Goal: Information Seeking & Learning: Learn about a topic

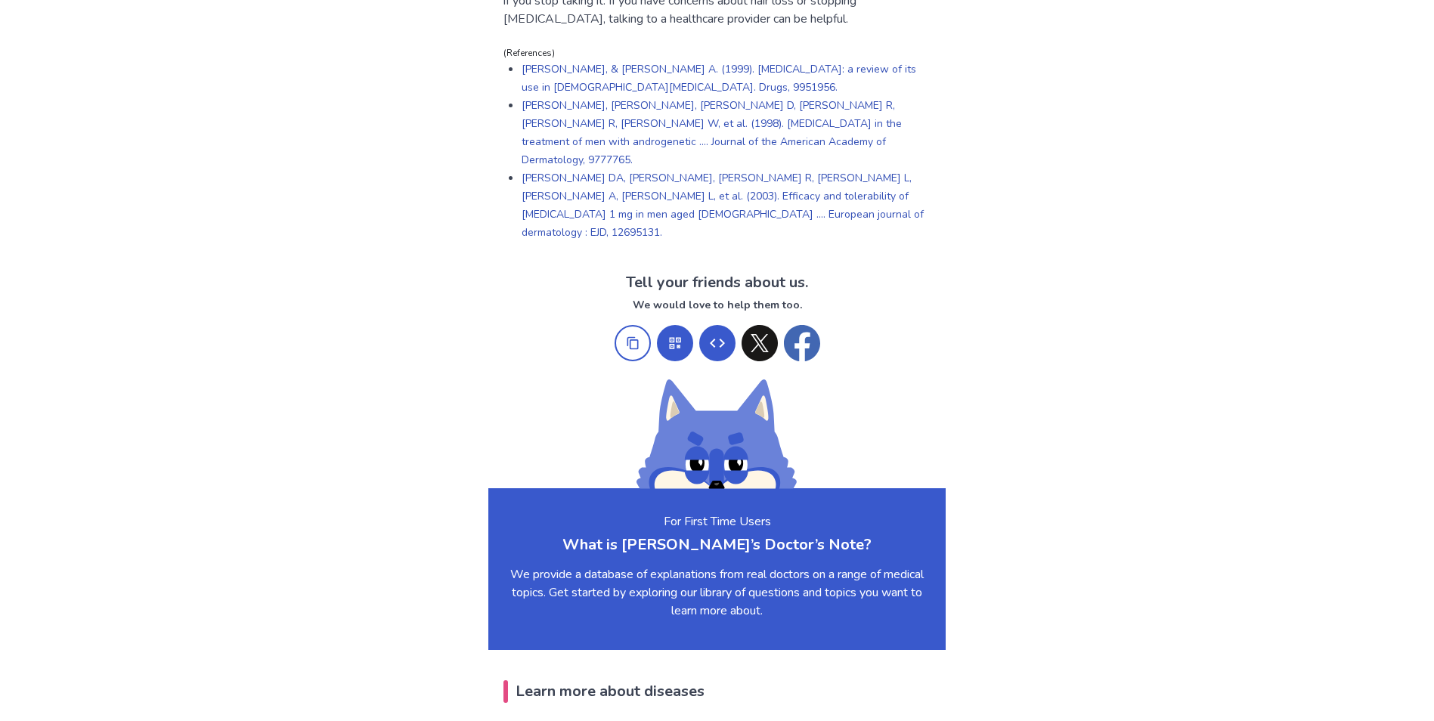
scroll to position [1255, 0]
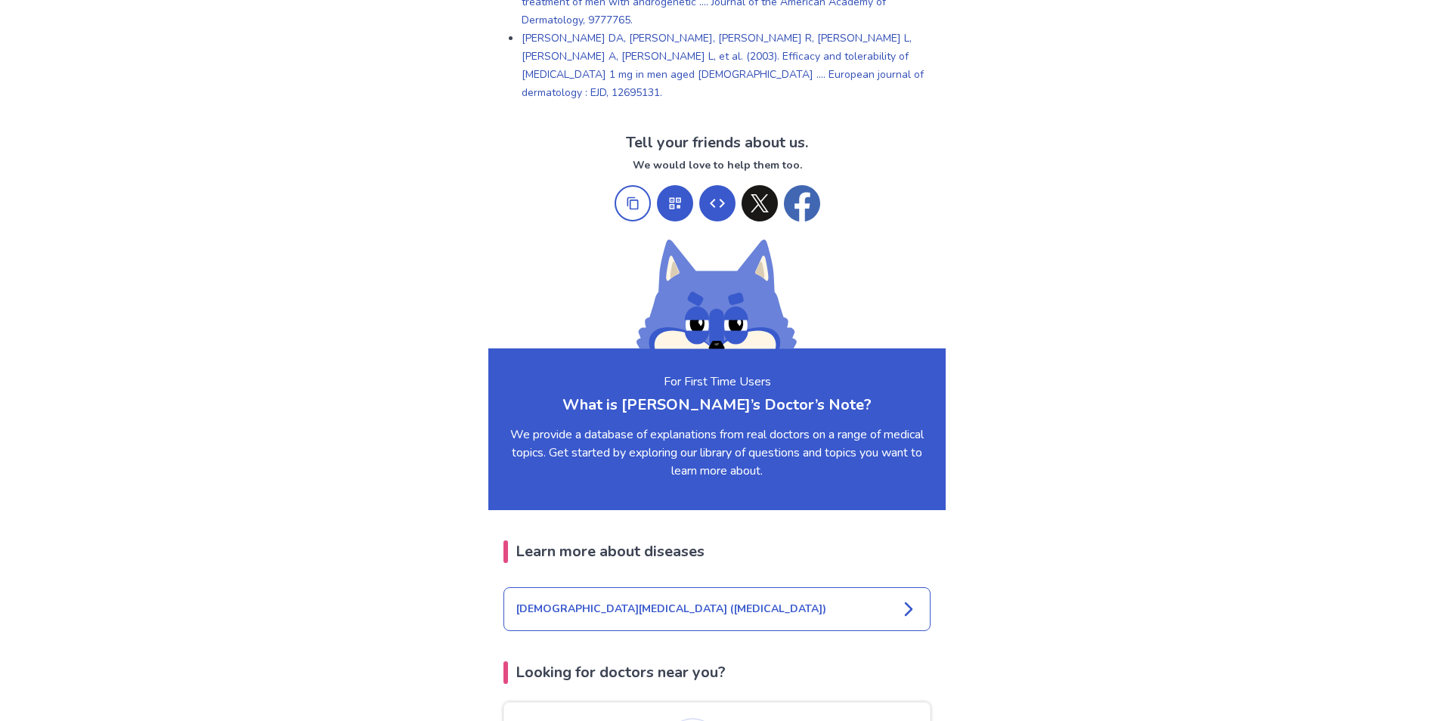
click at [916, 587] on div "[DEMOGRAPHIC_DATA][MEDICAL_DATA] ([MEDICAL_DATA])" at bounding box center [717, 609] width 427 height 44
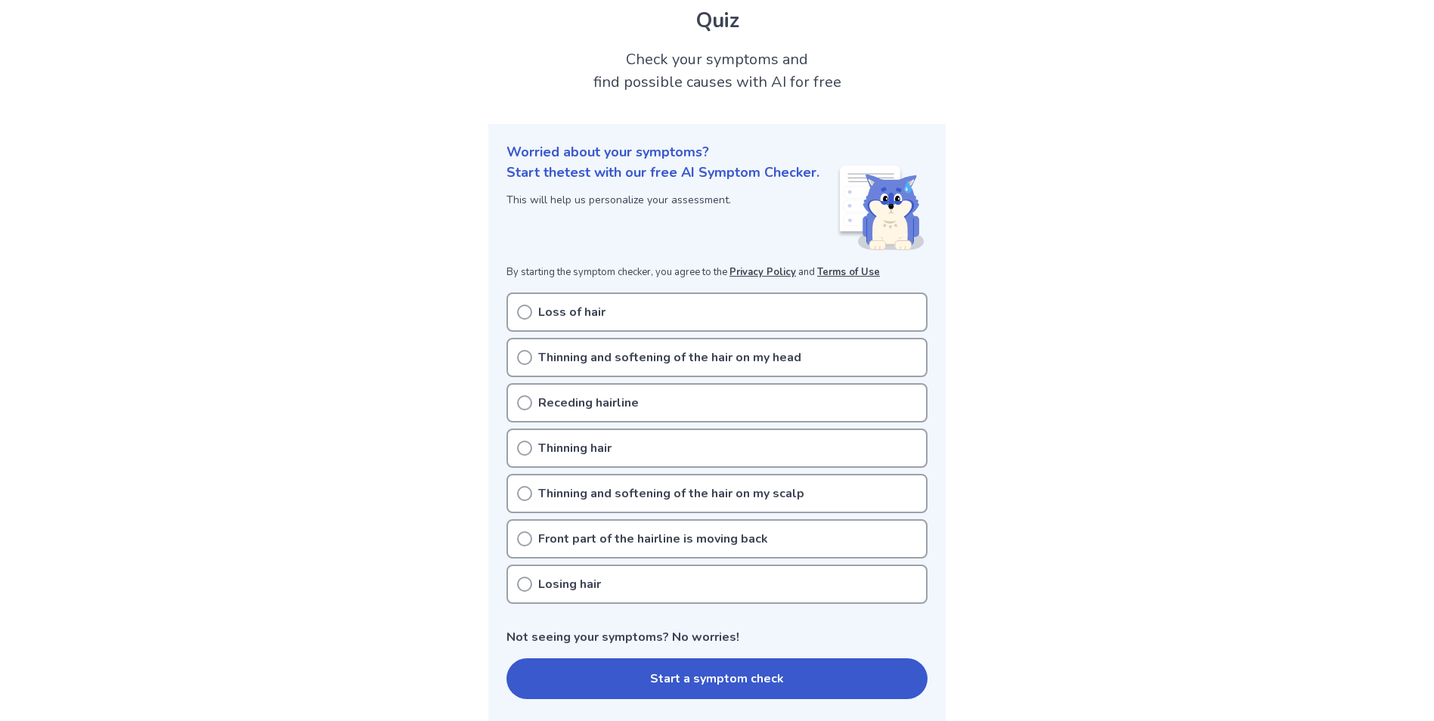
scroll to position [151, 0]
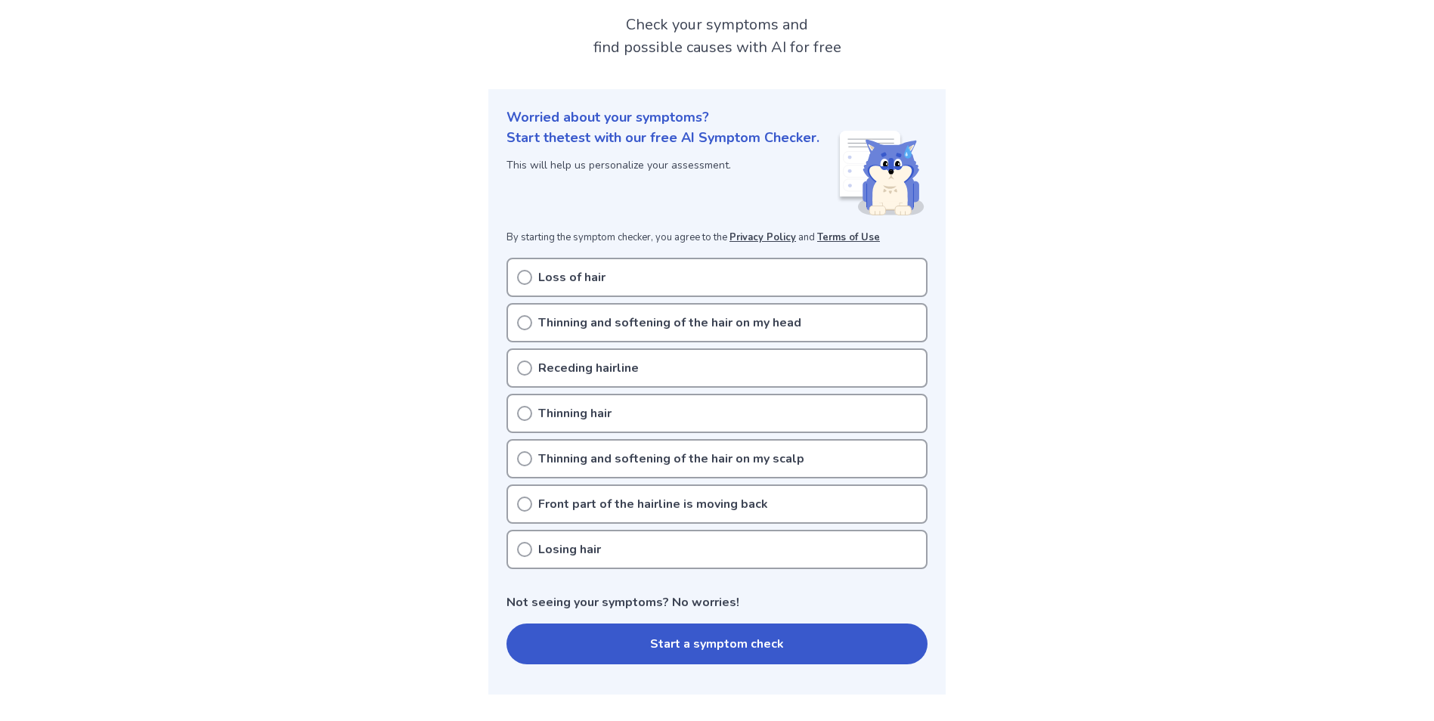
click at [683, 314] on p "Thinning and softening of the hair on my head" at bounding box center [669, 323] width 263 height 18
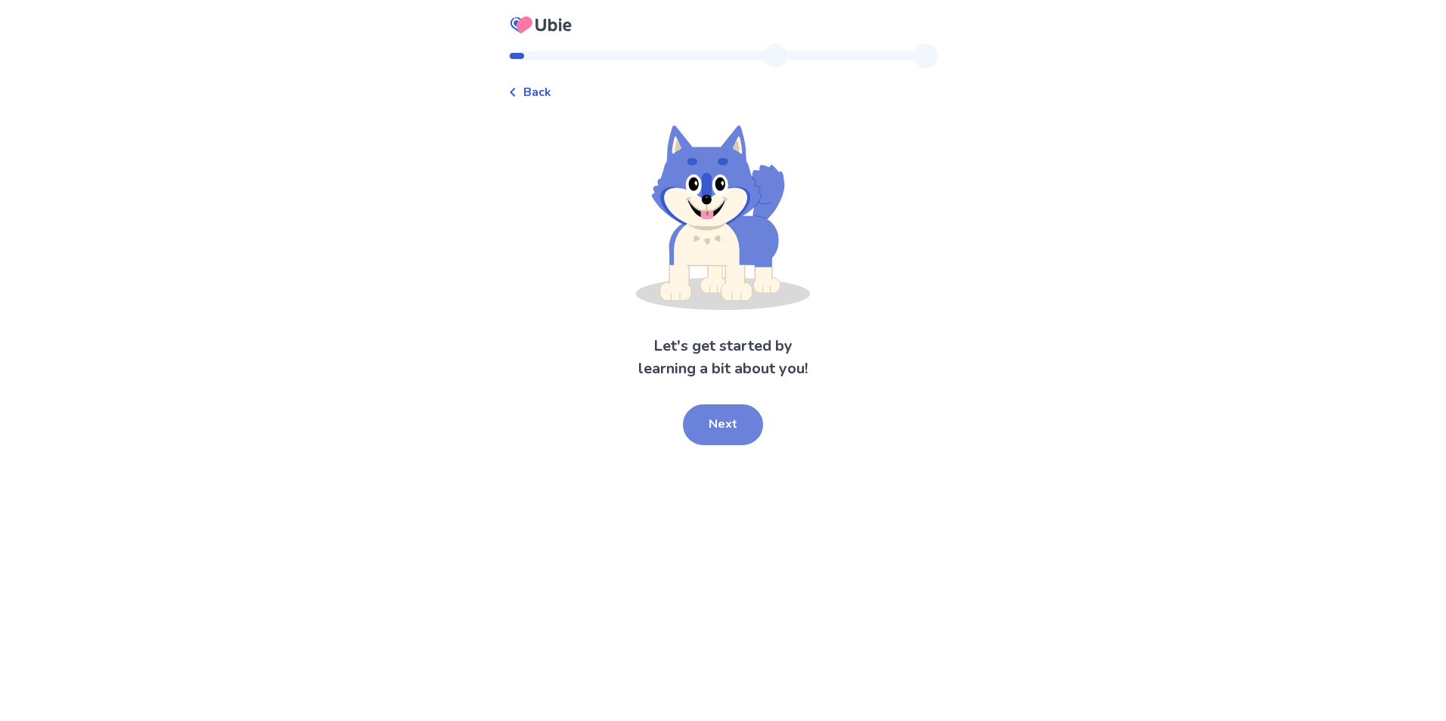
click at [736, 417] on button "Next" at bounding box center [723, 424] width 80 height 41
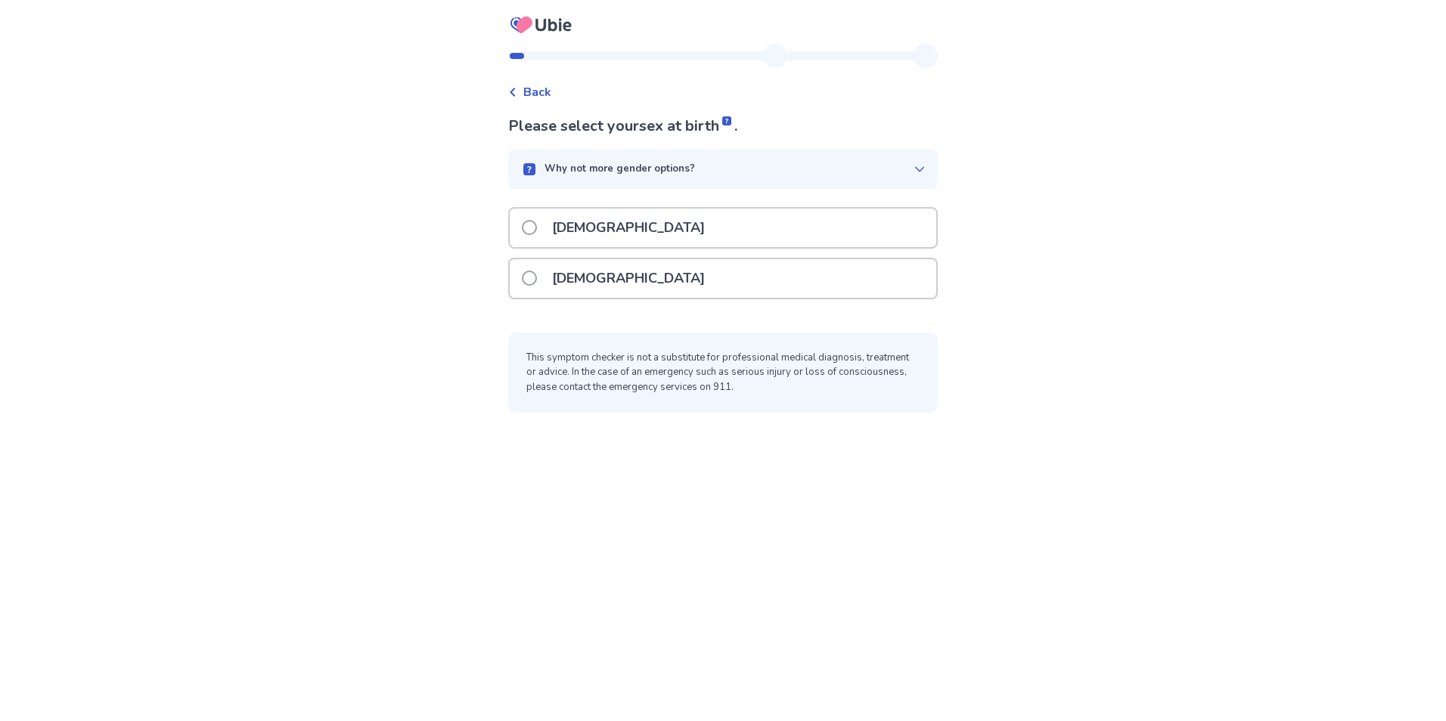
click at [640, 219] on div "[DEMOGRAPHIC_DATA]" at bounding box center [723, 228] width 426 height 39
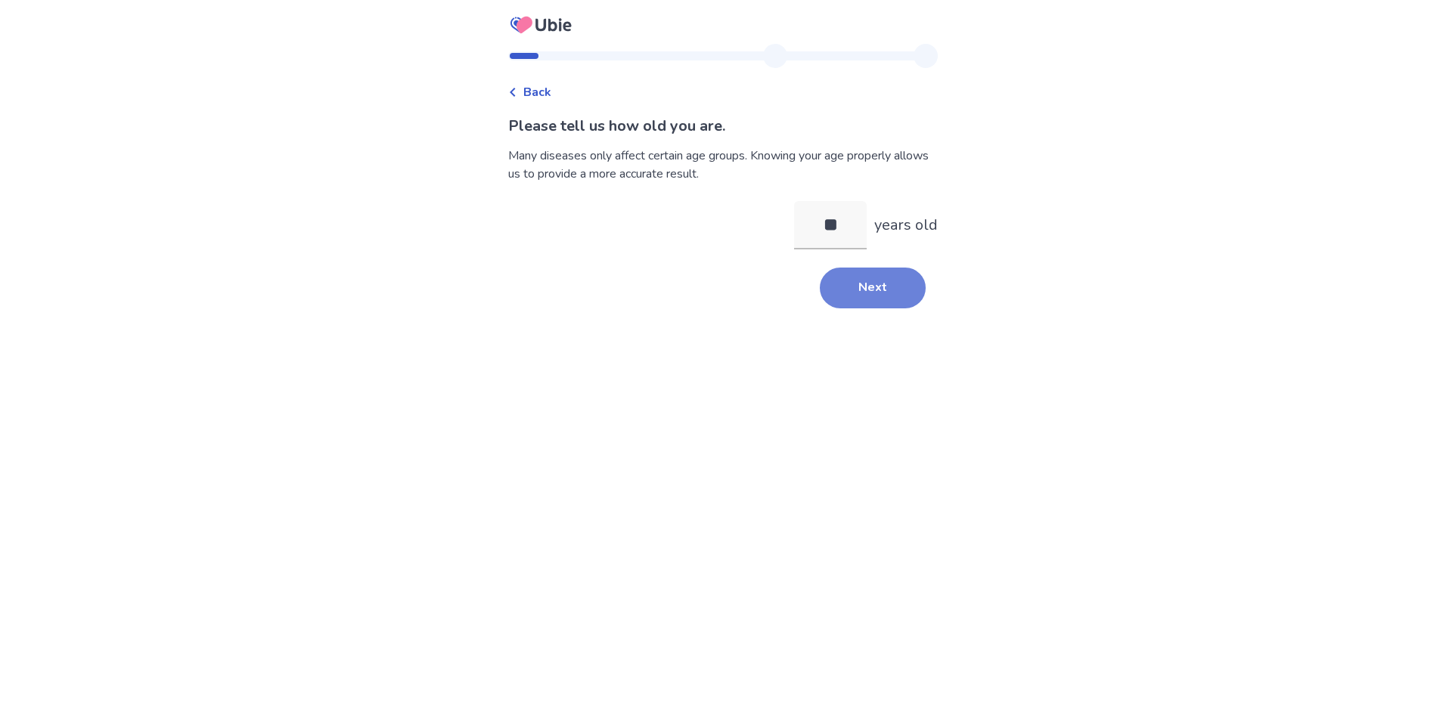
type input "**"
click at [820, 285] on button "Next" at bounding box center [873, 288] width 106 height 41
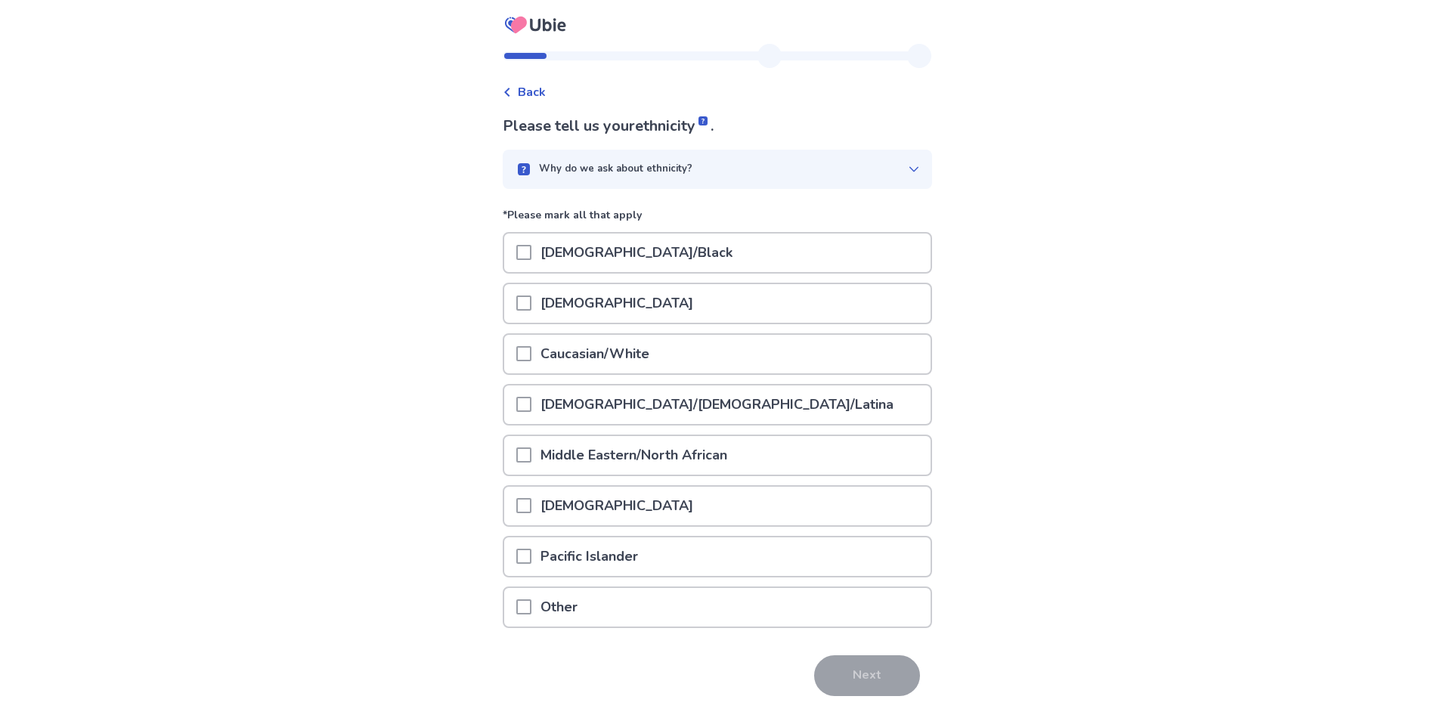
click at [727, 161] on div "Why do we ask about ethnicity?" at bounding box center [717, 169] width 429 height 39
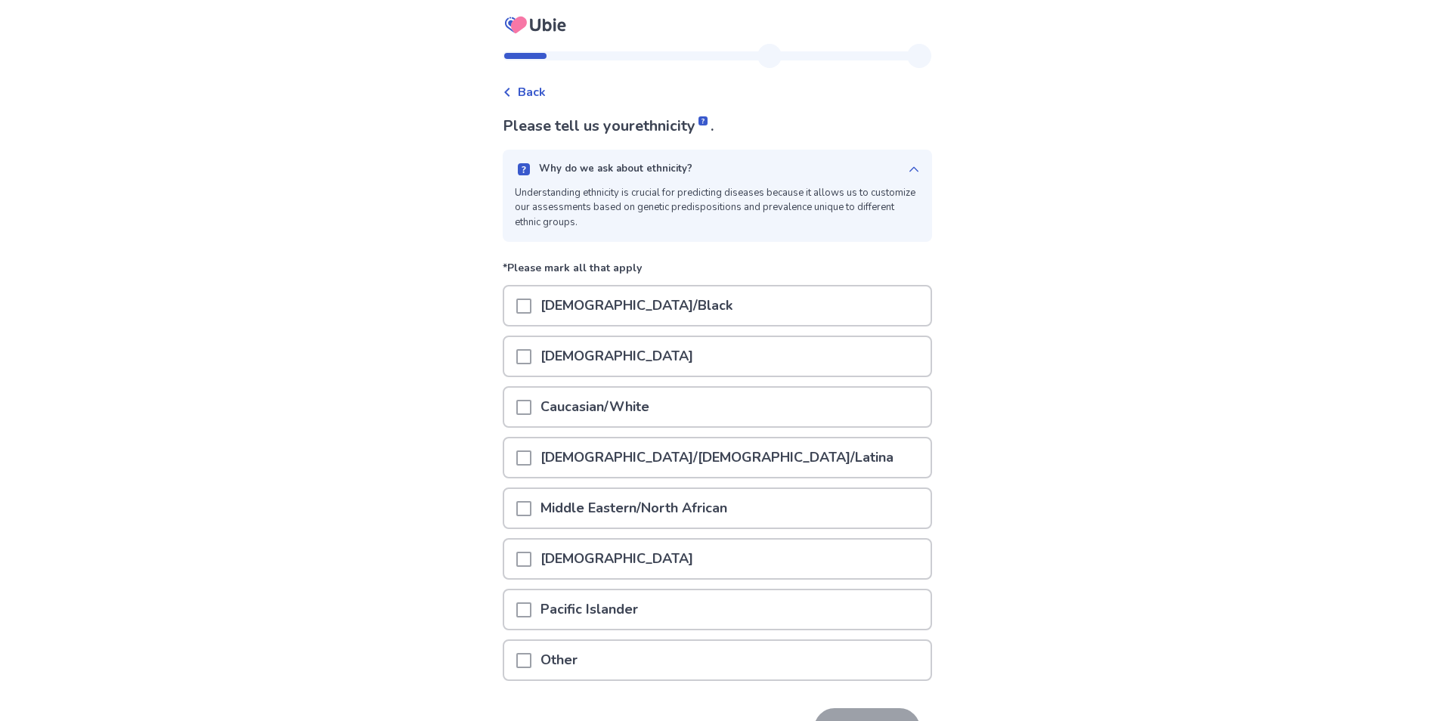
click at [727, 161] on div "Why do we ask about ethnicity? Understanding ethnicity is crucial for predictin…" at bounding box center [717, 196] width 429 height 92
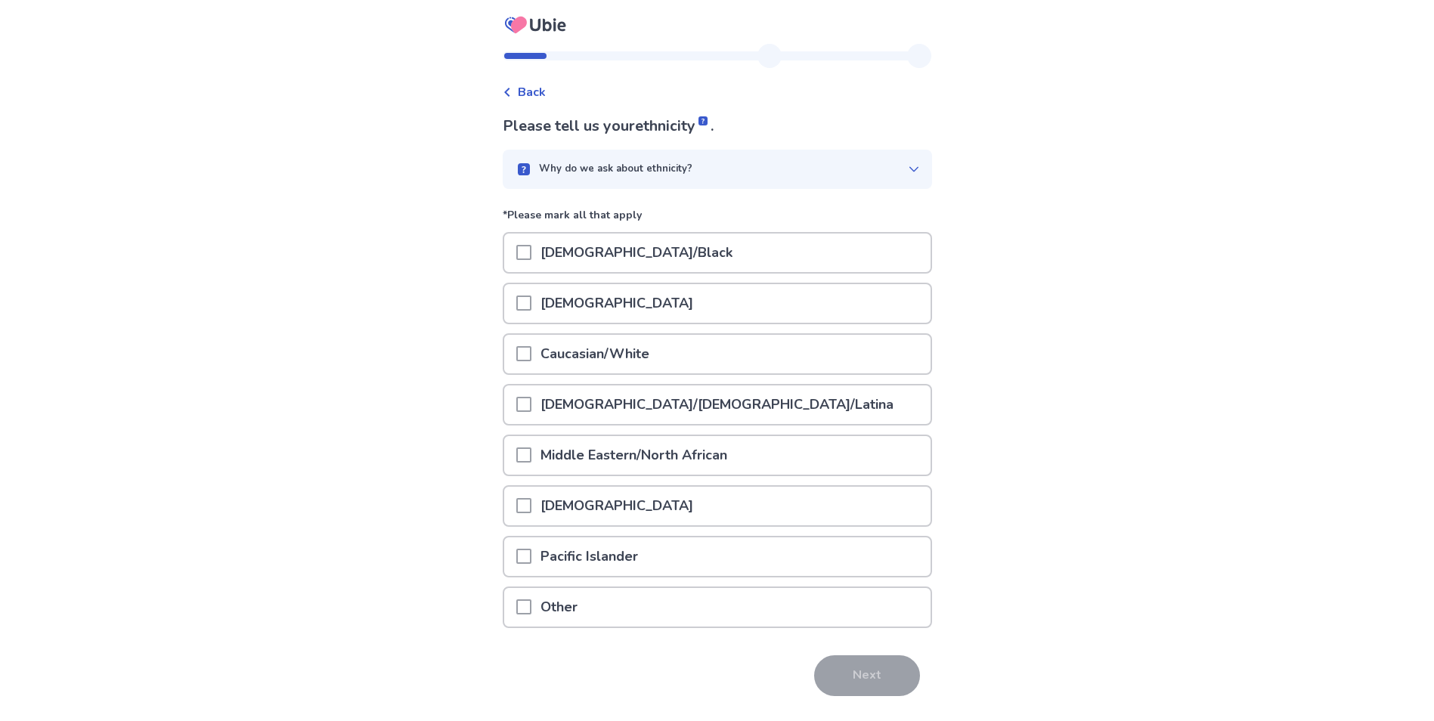
click at [612, 364] on p "Caucasian/White" at bounding box center [595, 354] width 127 height 39
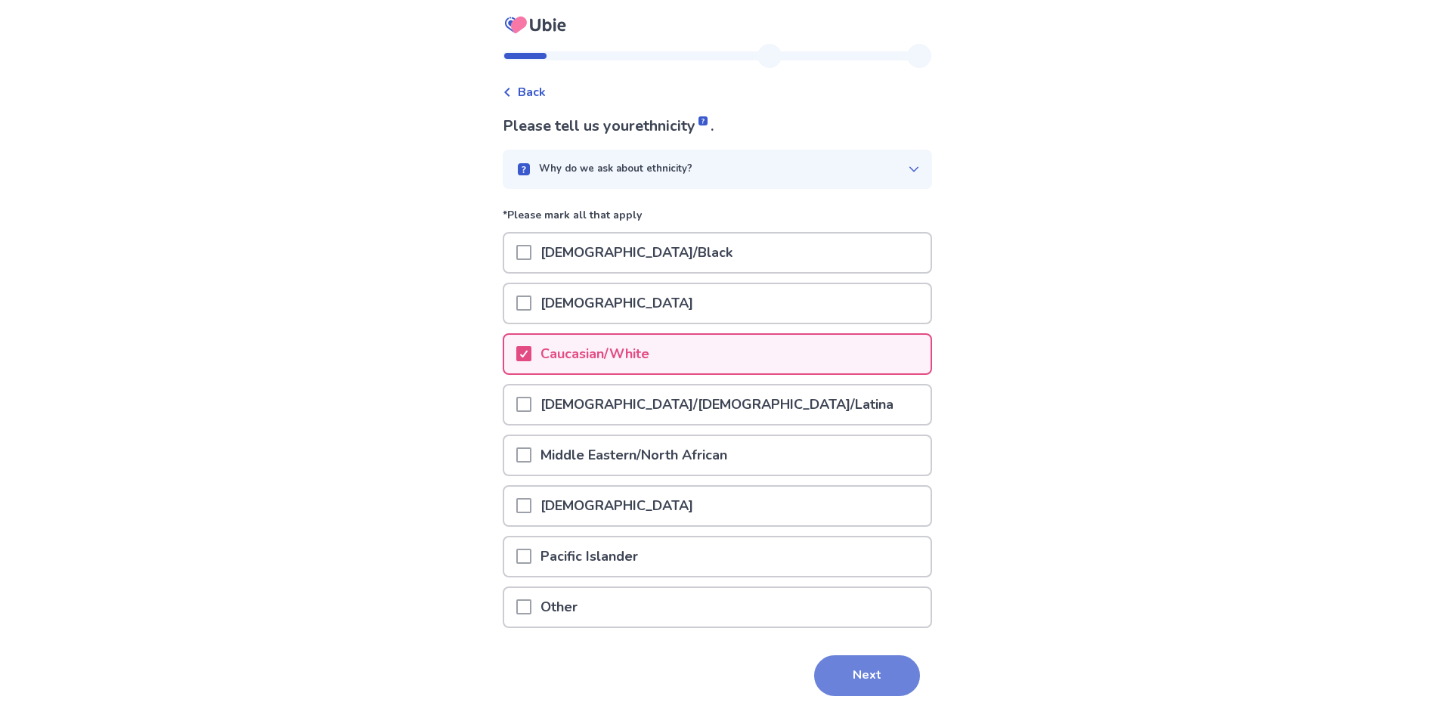
click at [839, 671] on button "Next" at bounding box center [867, 676] width 106 height 41
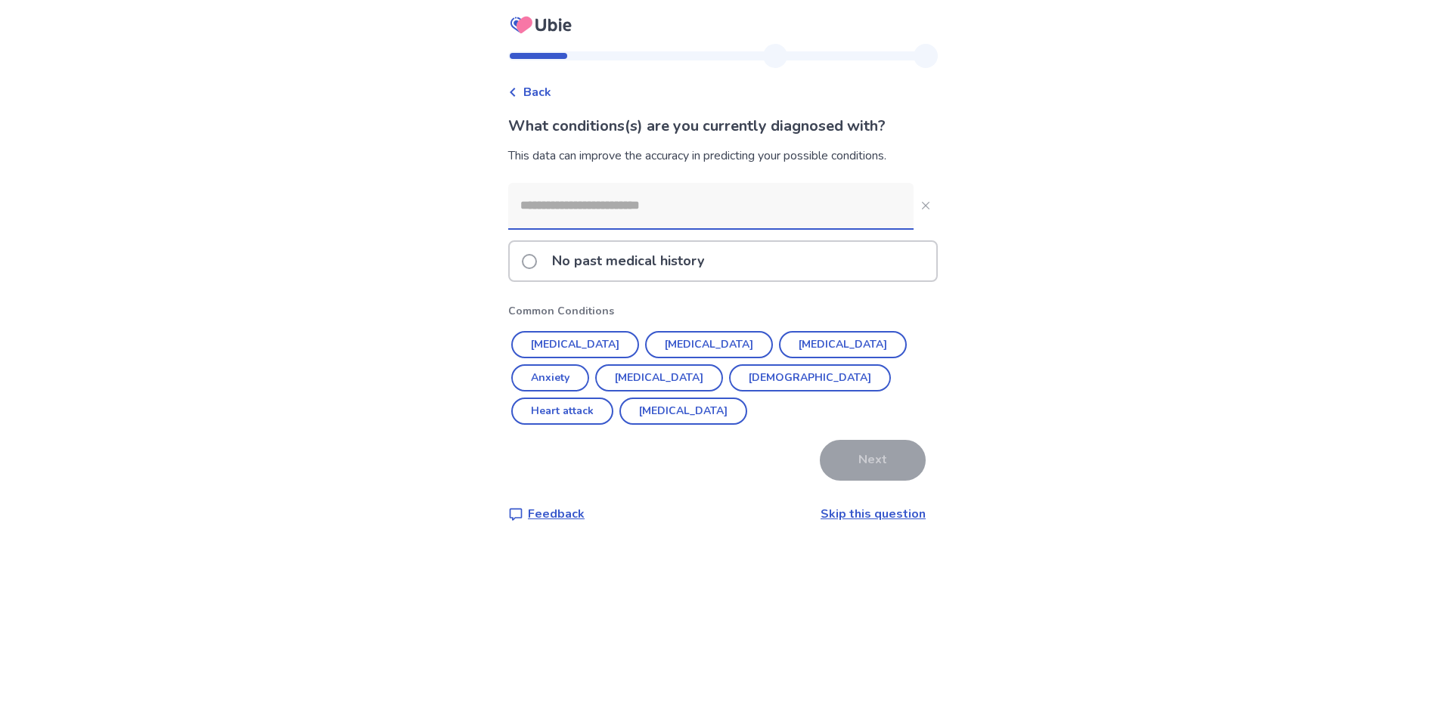
click at [676, 210] on input at bounding box center [710, 205] width 405 height 45
type input "*"
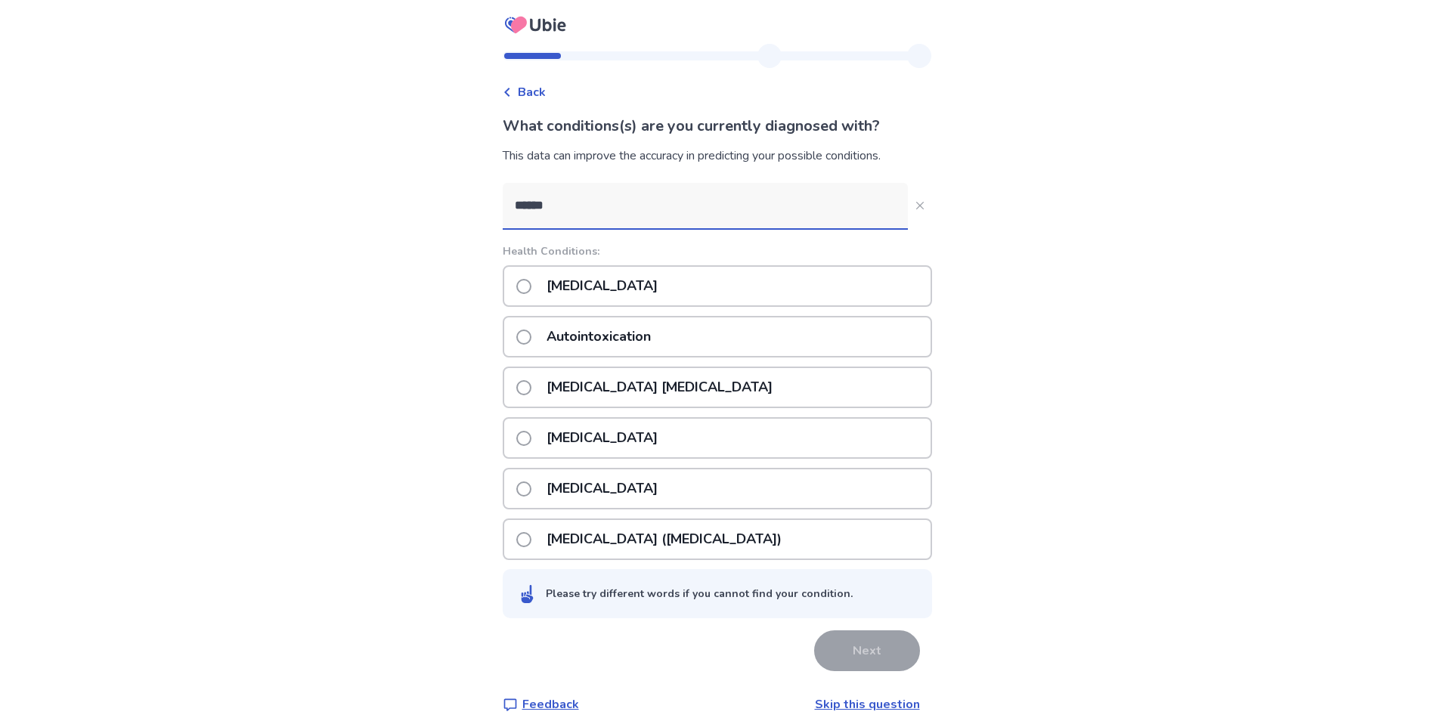
type input "******"
click at [532, 286] on span at bounding box center [523, 286] width 15 height 15
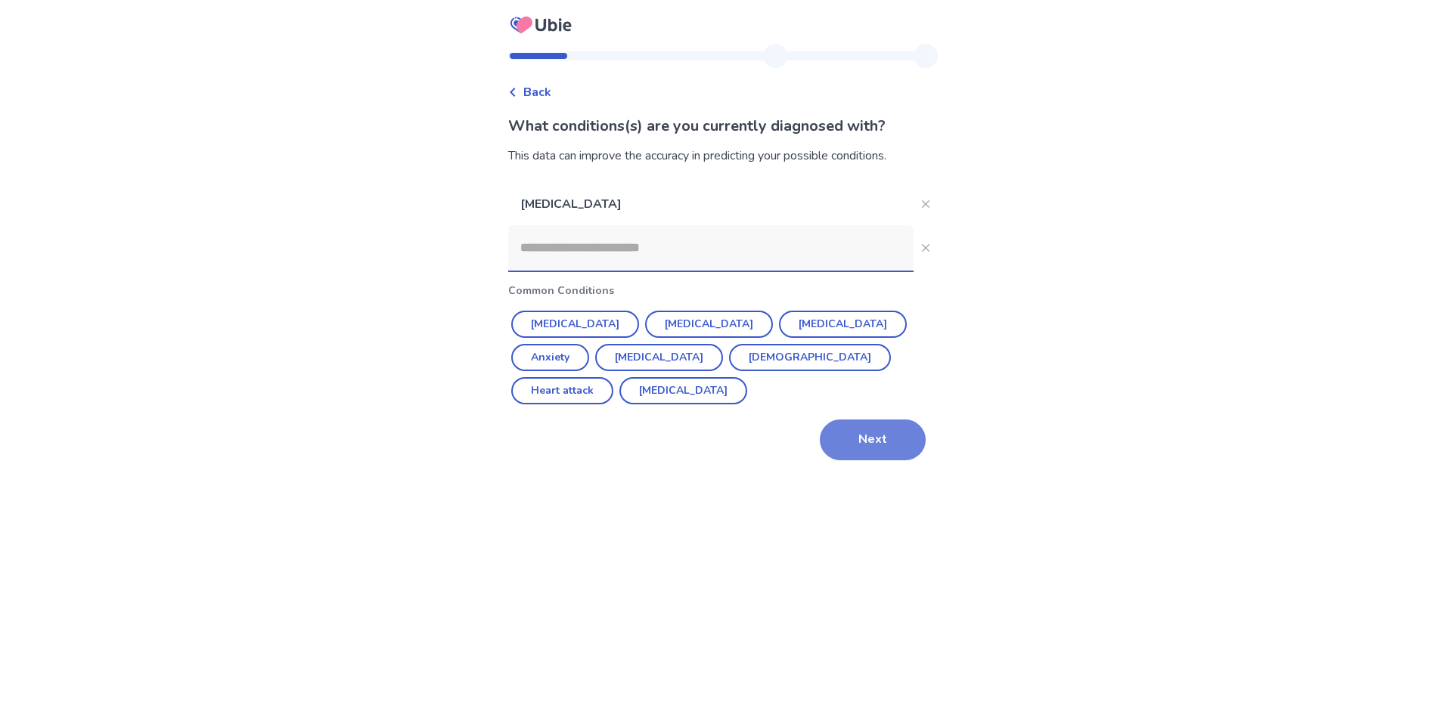
click at [907, 420] on button "Next" at bounding box center [873, 440] width 106 height 41
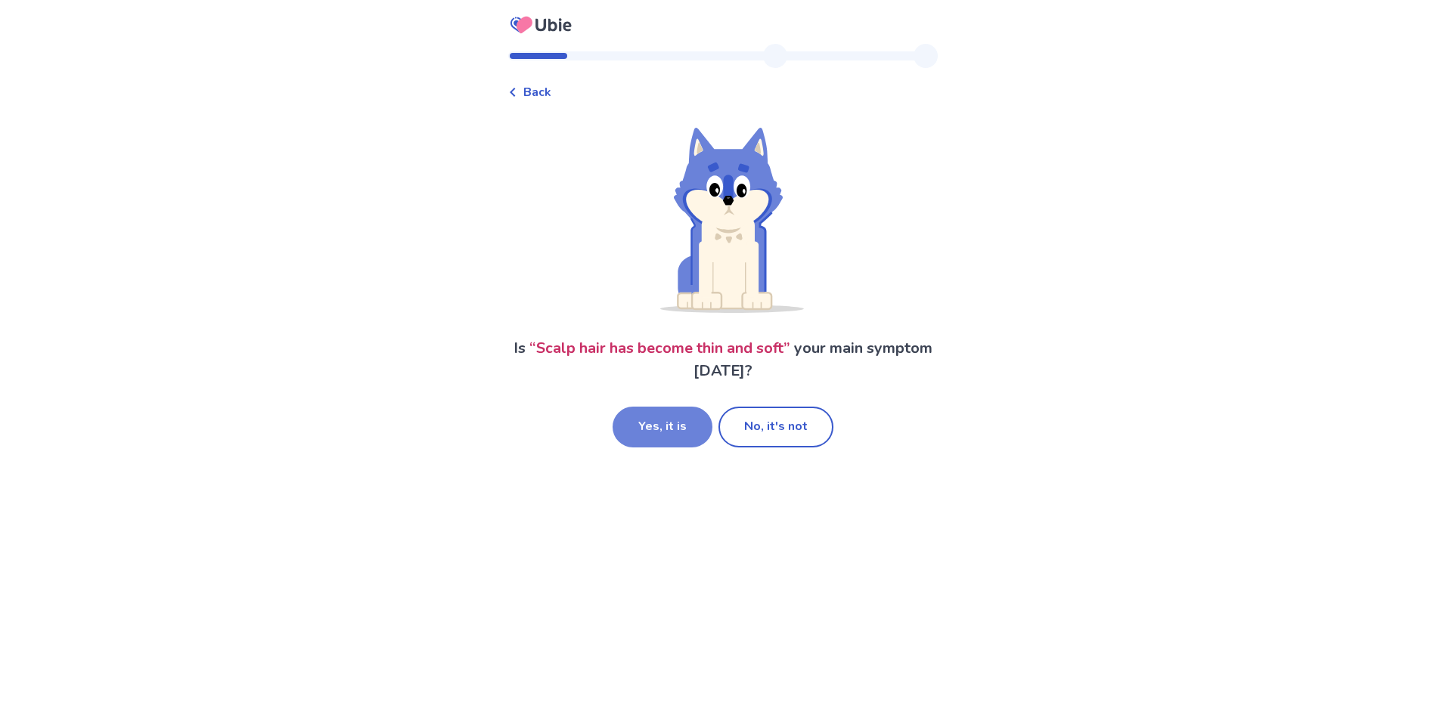
click at [667, 417] on button "Yes, it is" at bounding box center [662, 427] width 100 height 41
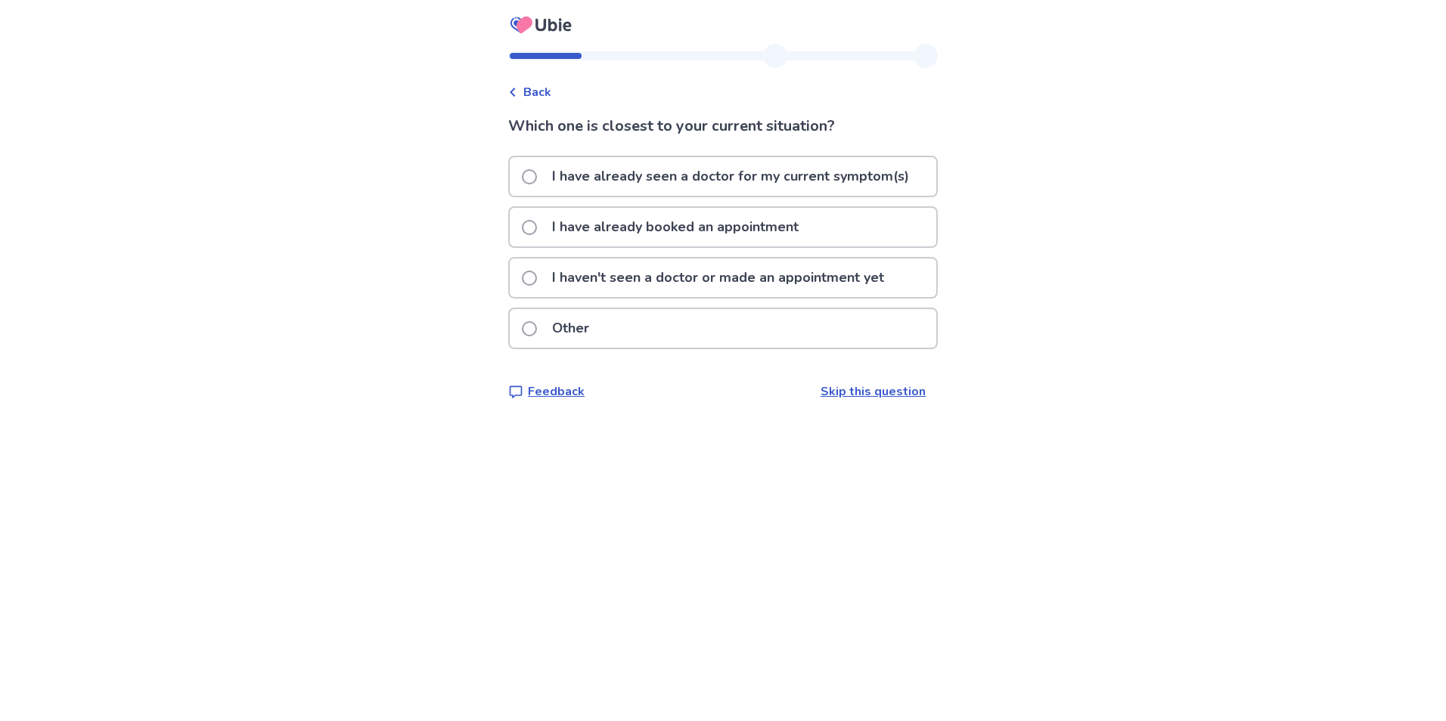
click at [650, 287] on p "I haven't seen a doctor or made an appointment yet" at bounding box center [718, 278] width 350 height 39
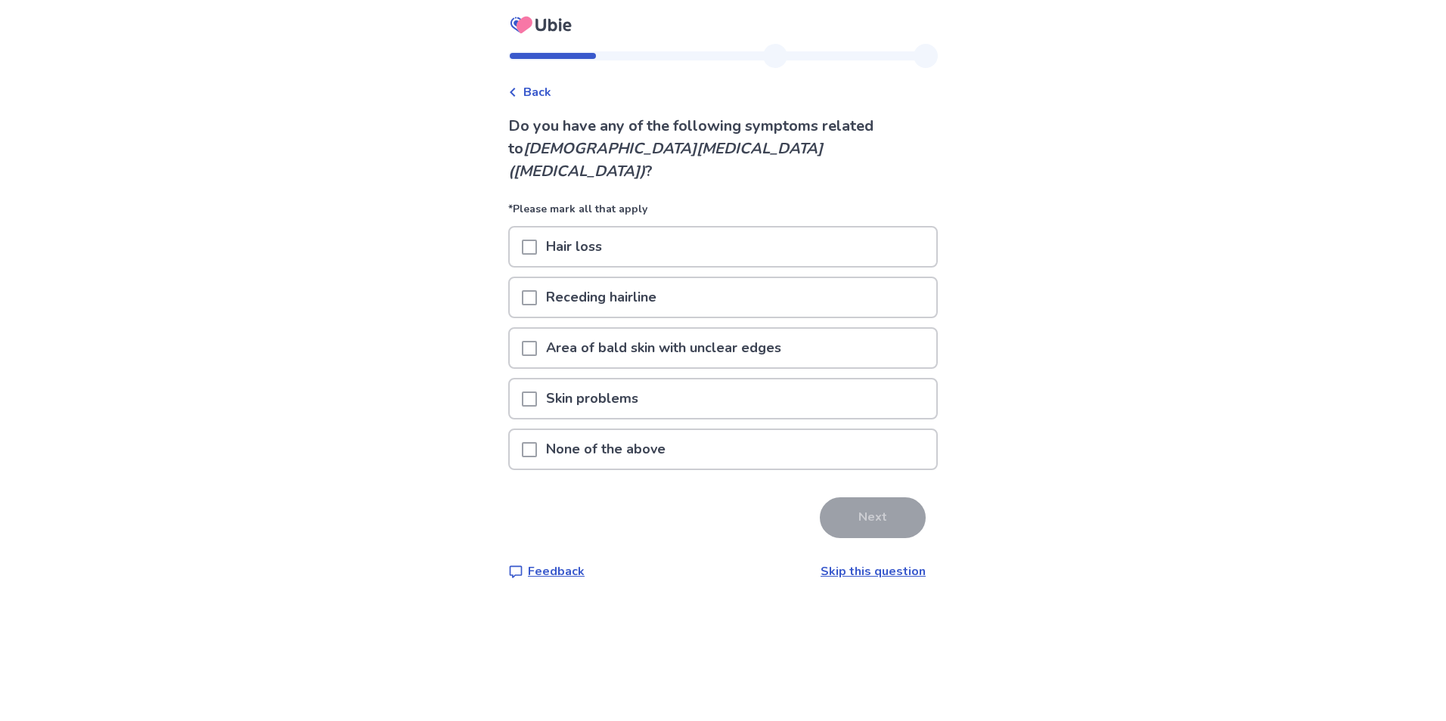
click at [537, 240] on span at bounding box center [529, 247] width 15 height 15
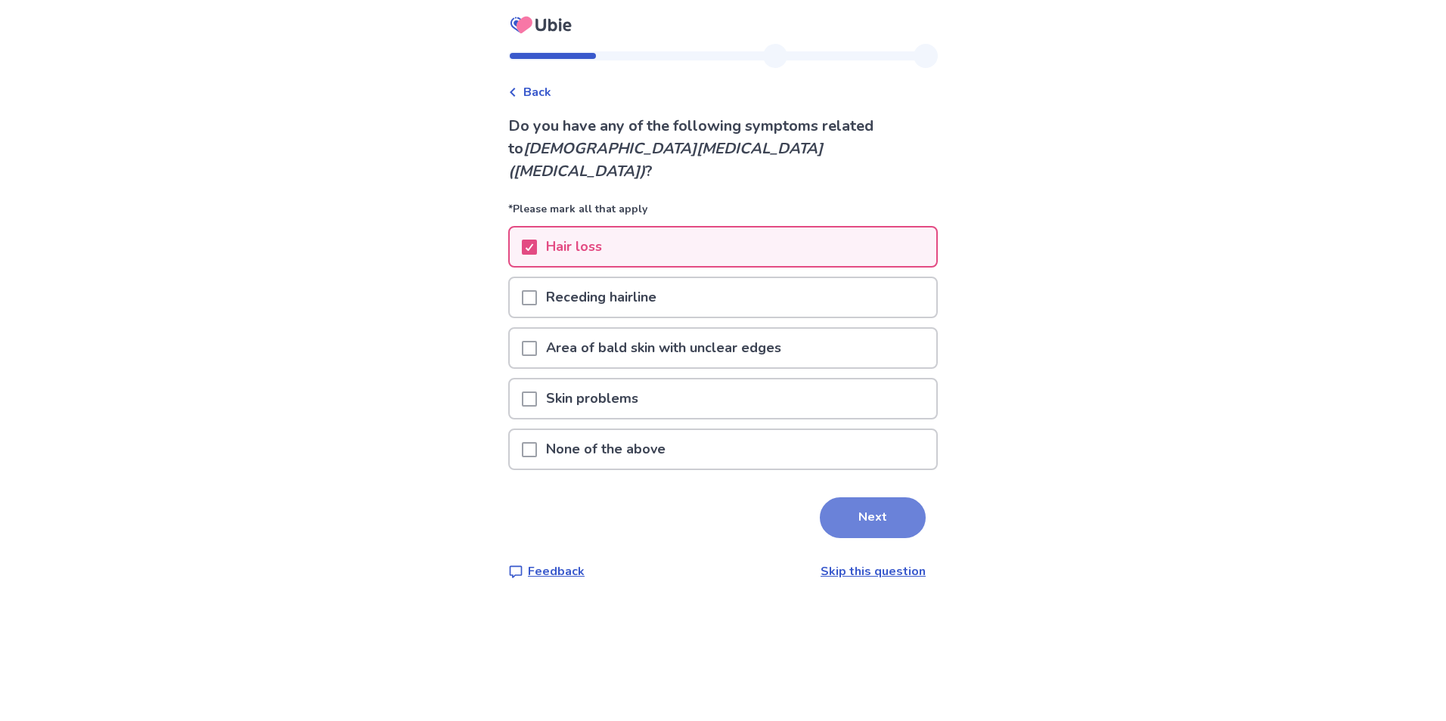
click at [861, 501] on button "Next" at bounding box center [873, 517] width 106 height 41
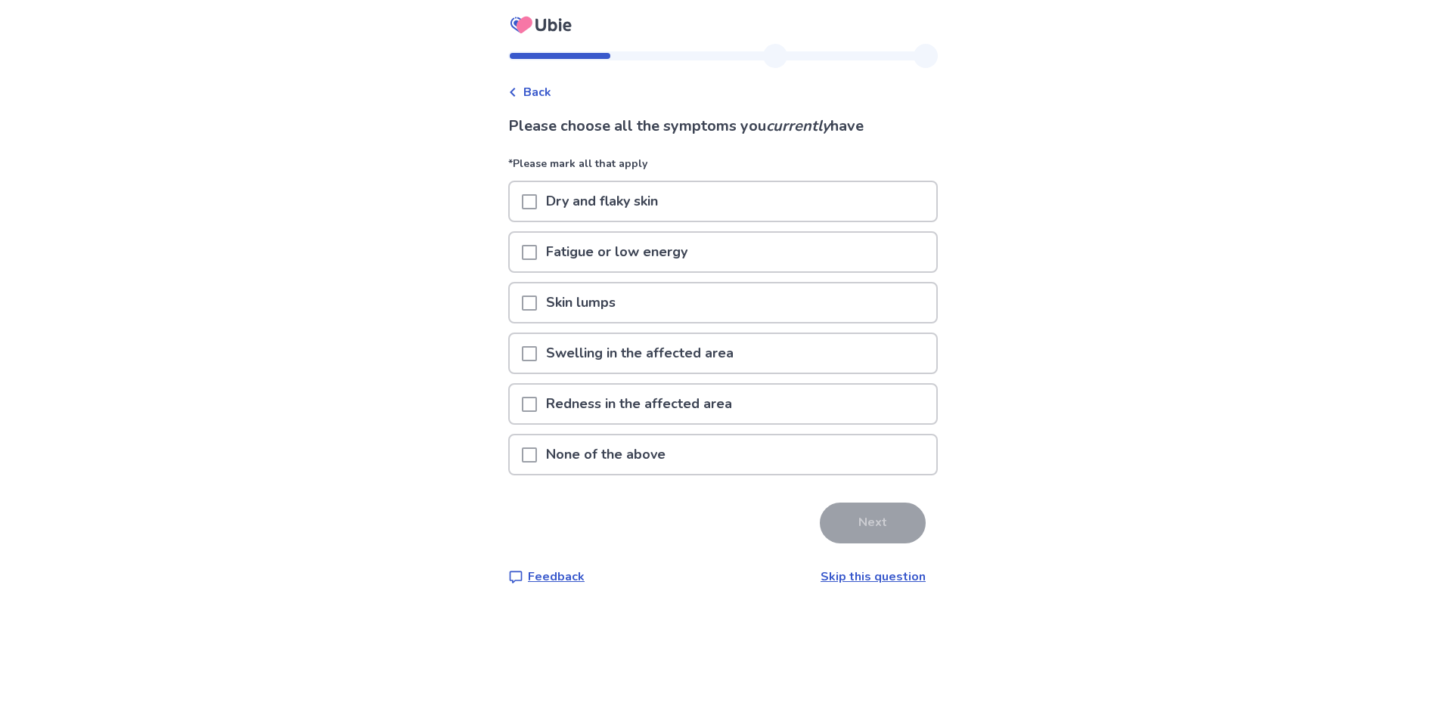
click at [581, 460] on p "None of the above" at bounding box center [606, 454] width 138 height 39
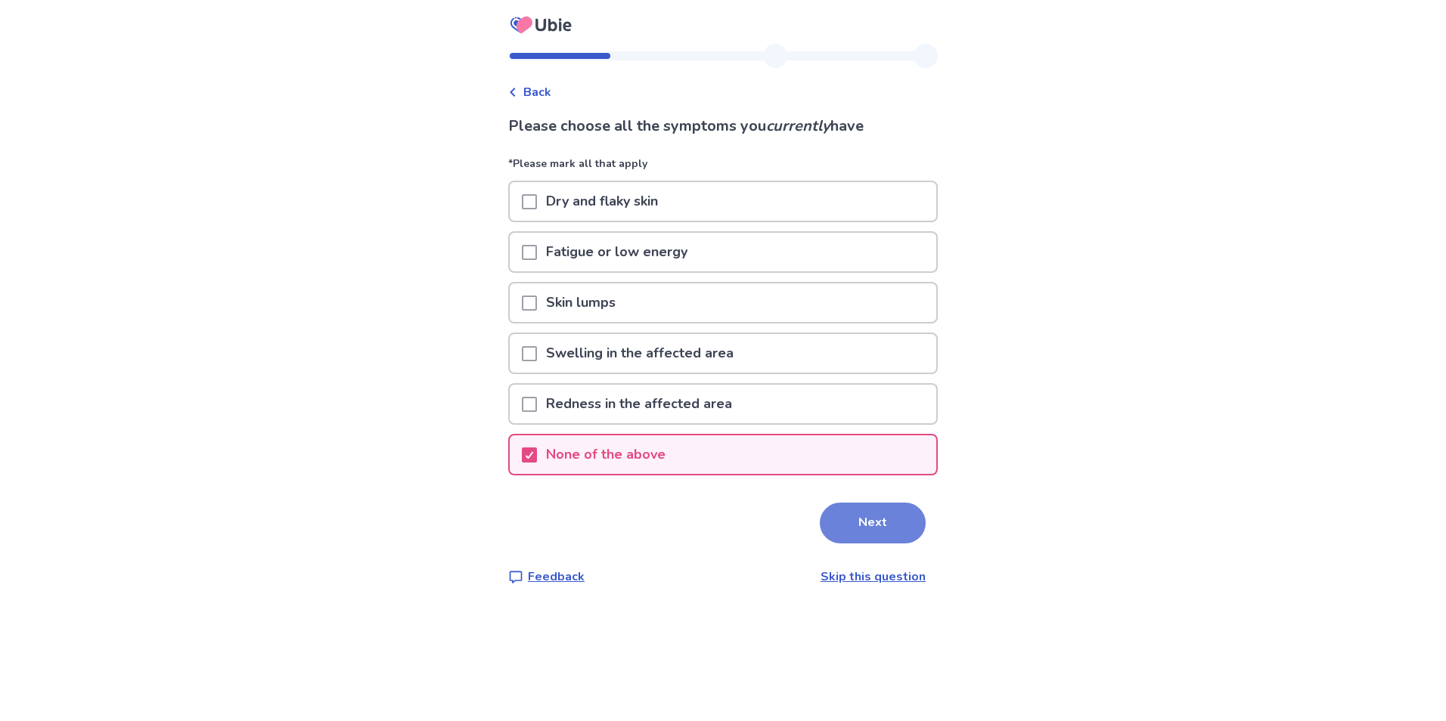
click at [872, 528] on button "Next" at bounding box center [873, 523] width 106 height 41
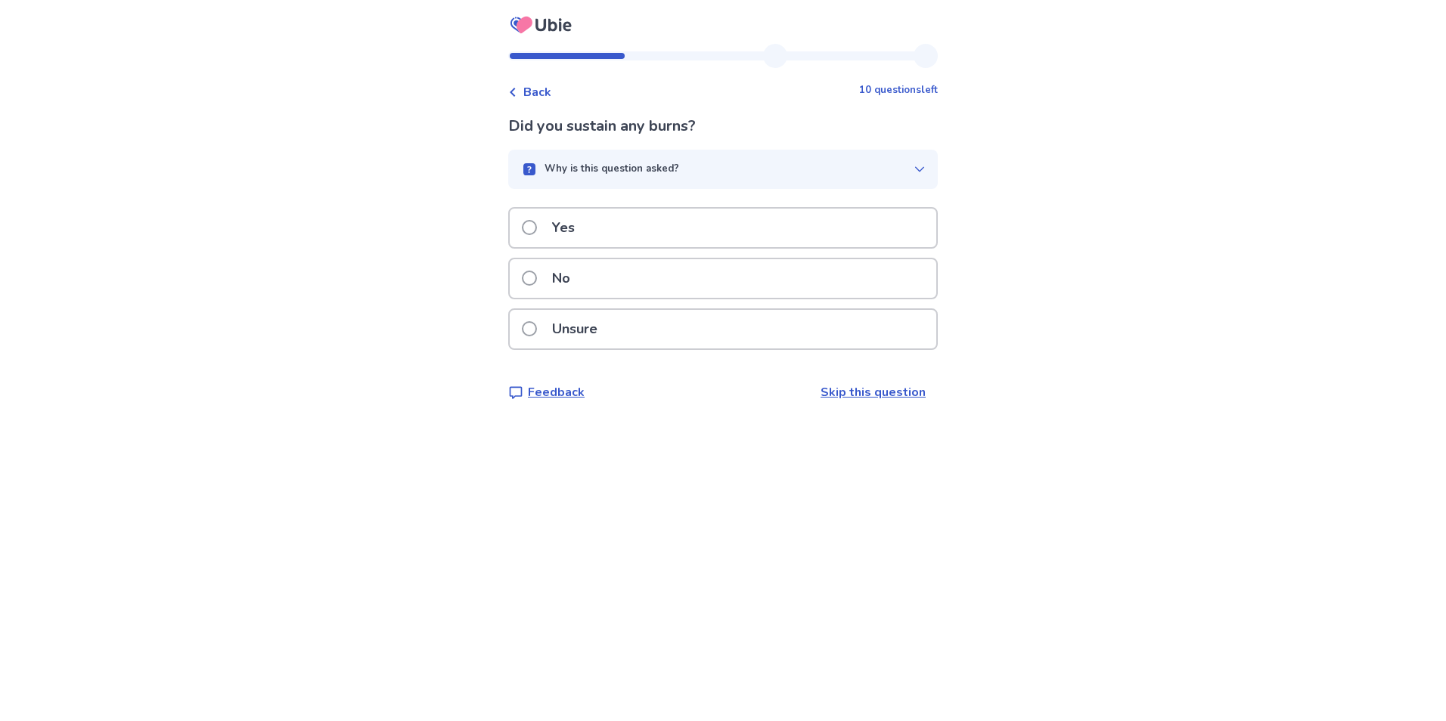
click at [625, 182] on button "Why is this question asked?" at bounding box center [722, 169] width 429 height 39
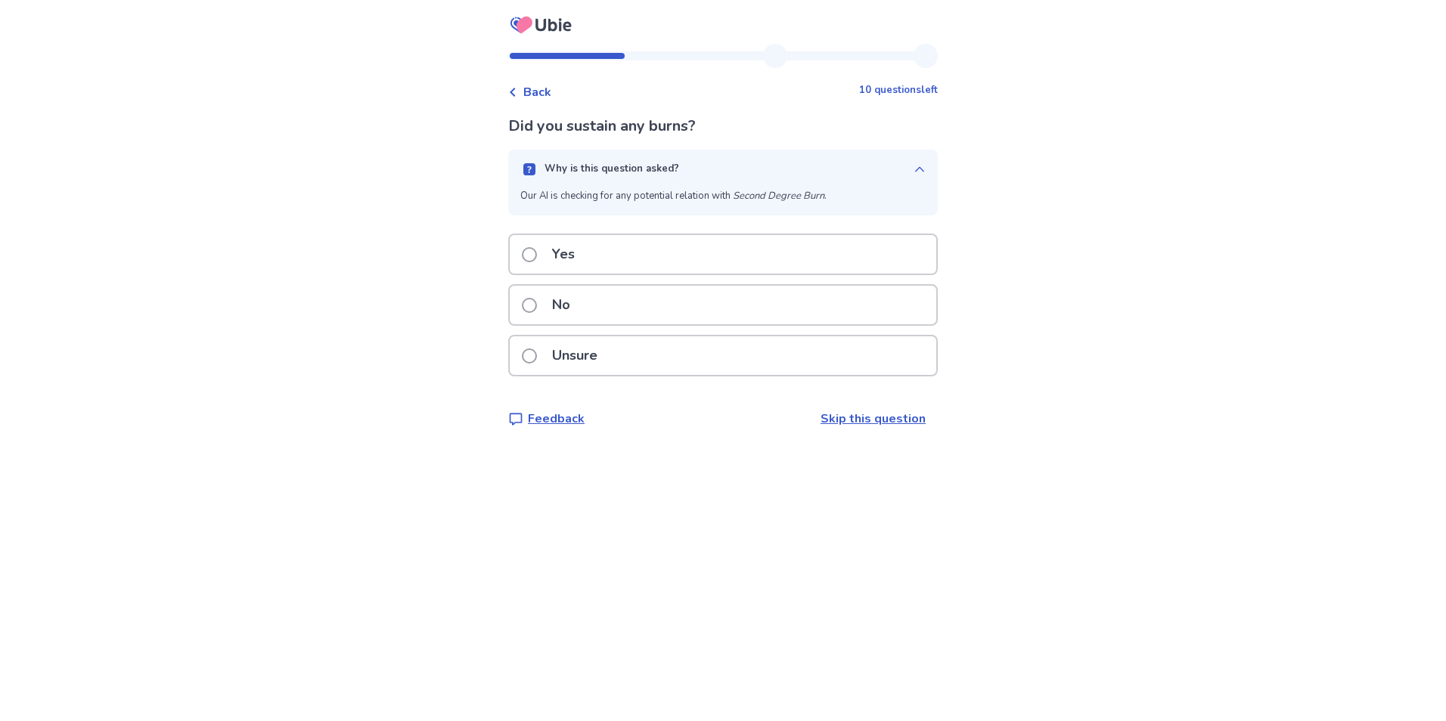
click at [640, 164] on p "Why is this question asked?" at bounding box center [611, 169] width 135 height 15
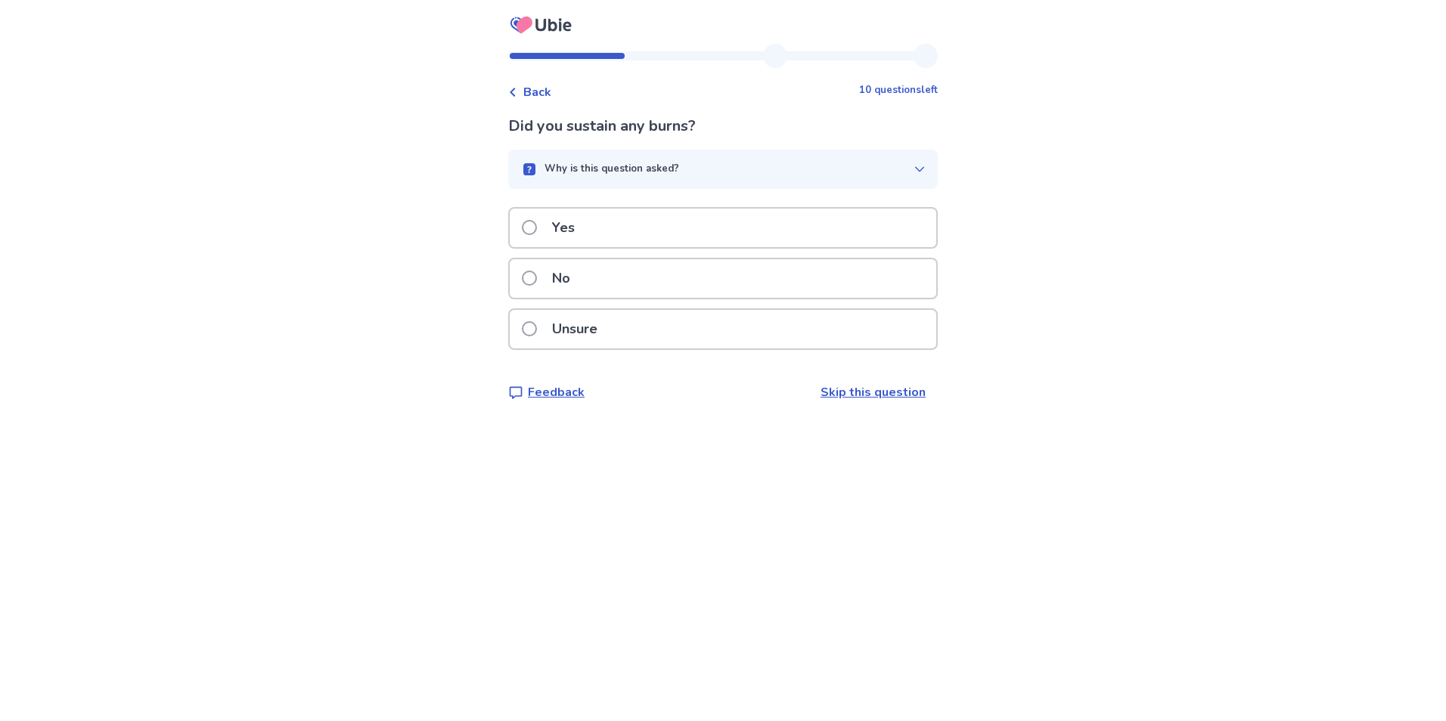
click at [614, 275] on div "No" at bounding box center [723, 278] width 426 height 39
click at [637, 184] on button "Why is this question asked?" at bounding box center [722, 169] width 429 height 39
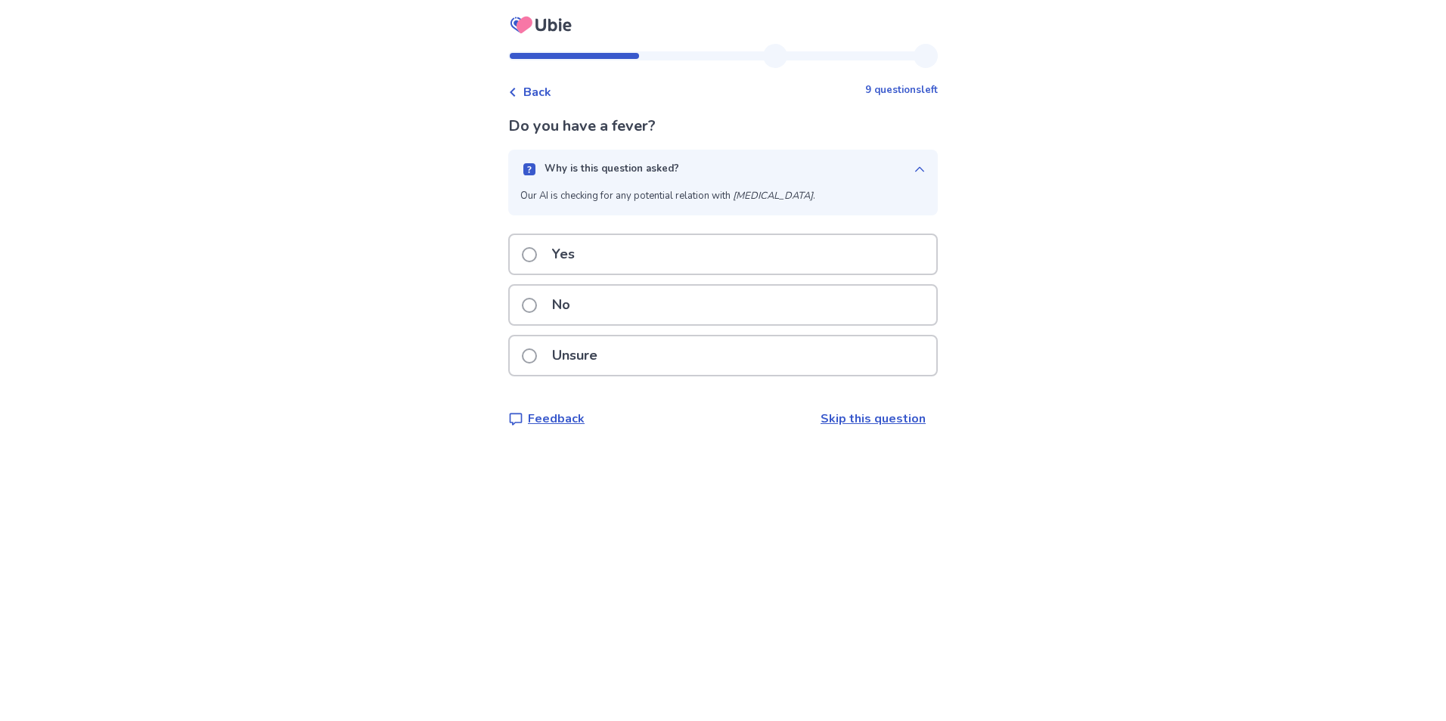
click at [637, 162] on p "Why is this question asked?" at bounding box center [611, 169] width 135 height 15
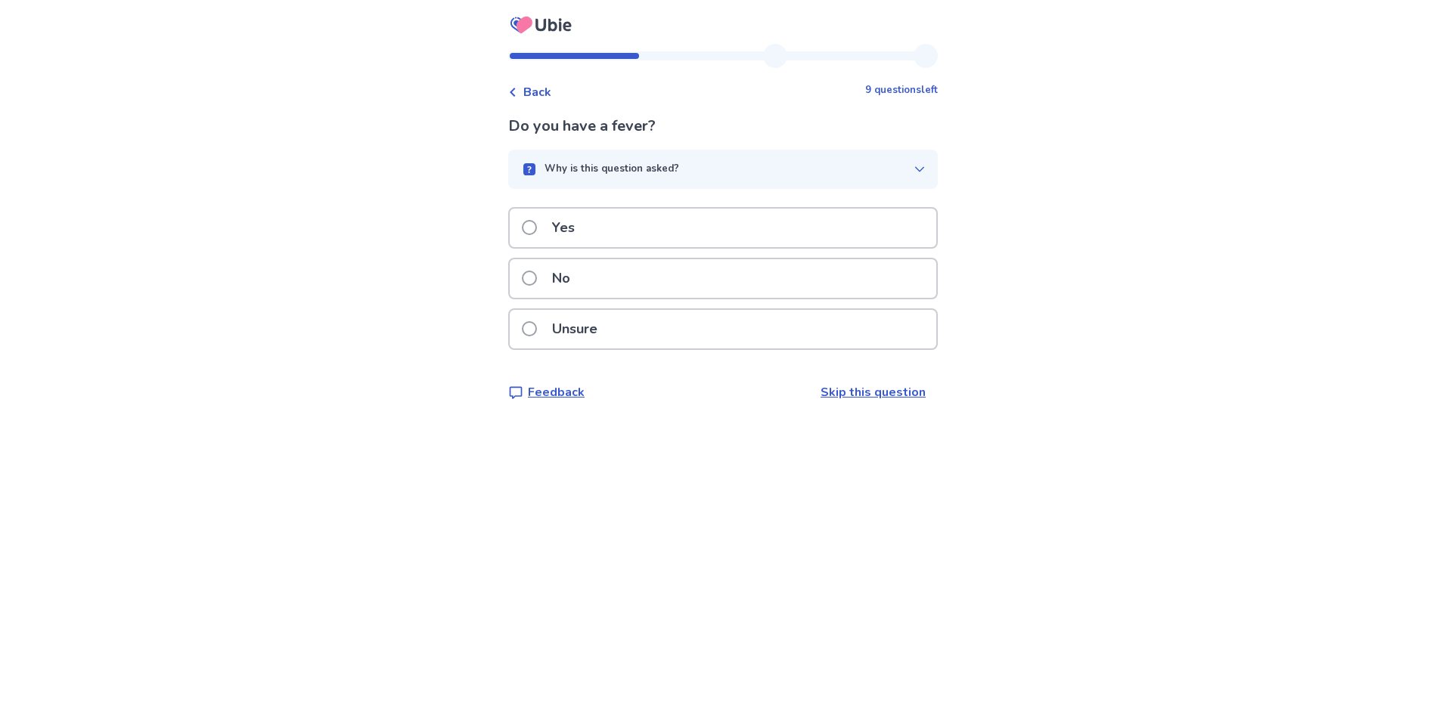
click at [578, 276] on p "No" at bounding box center [561, 278] width 36 height 39
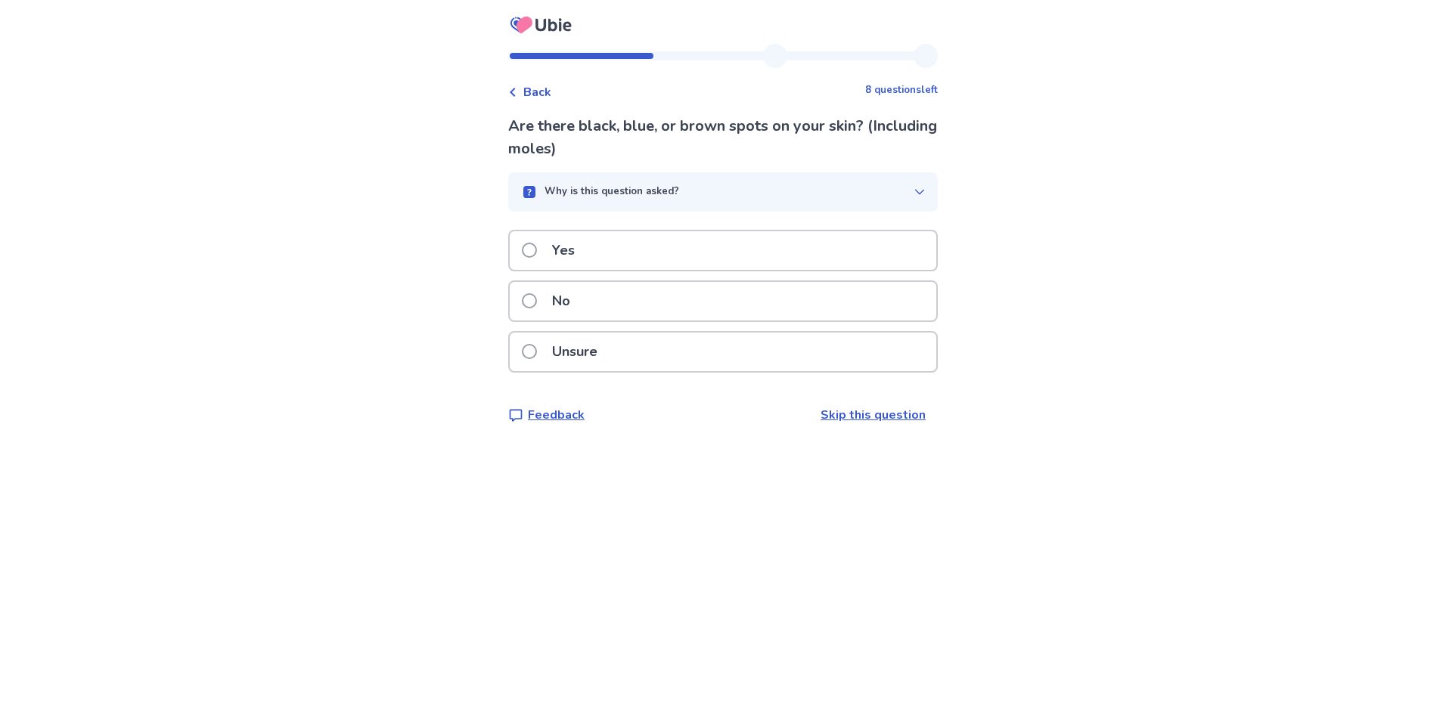
click at [665, 181] on button "Why is this question asked?" at bounding box center [722, 191] width 429 height 39
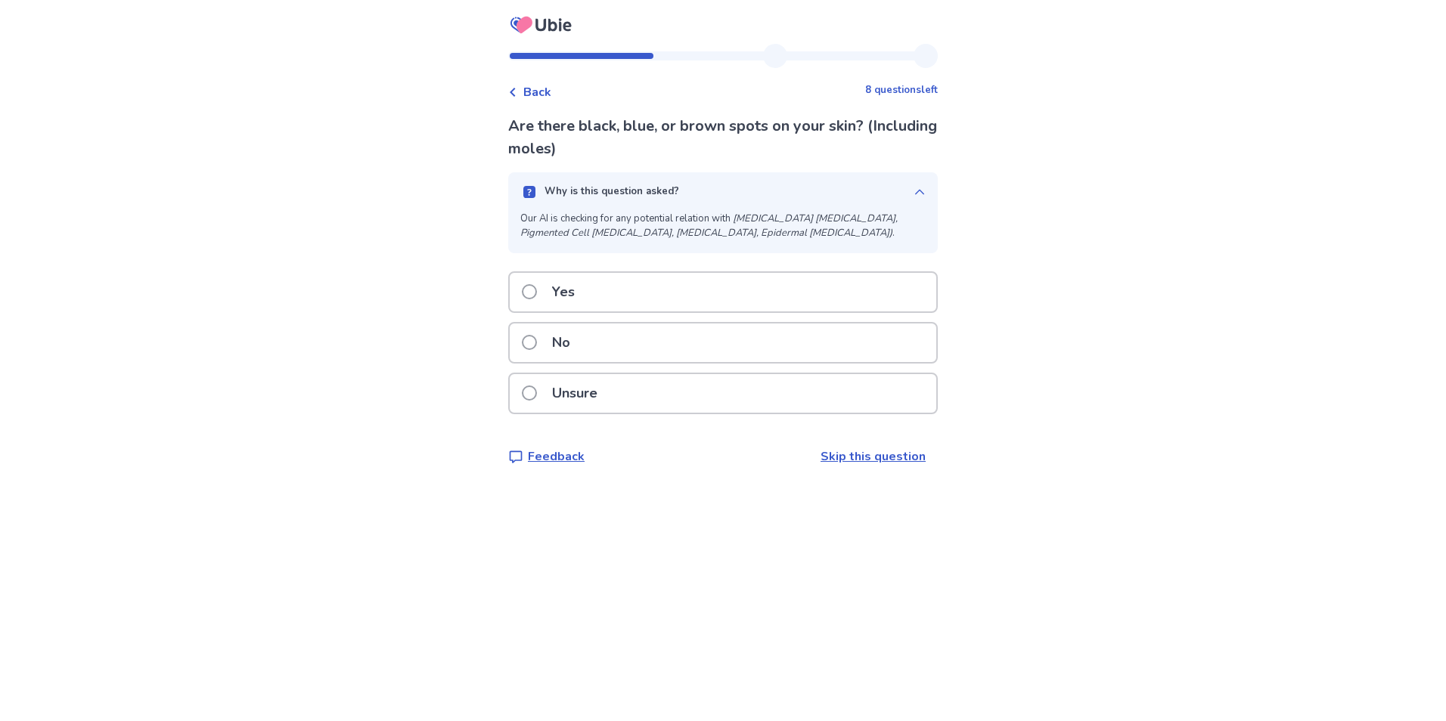
click at [641, 181] on button "Why is this question asked?" at bounding box center [722, 191] width 429 height 39
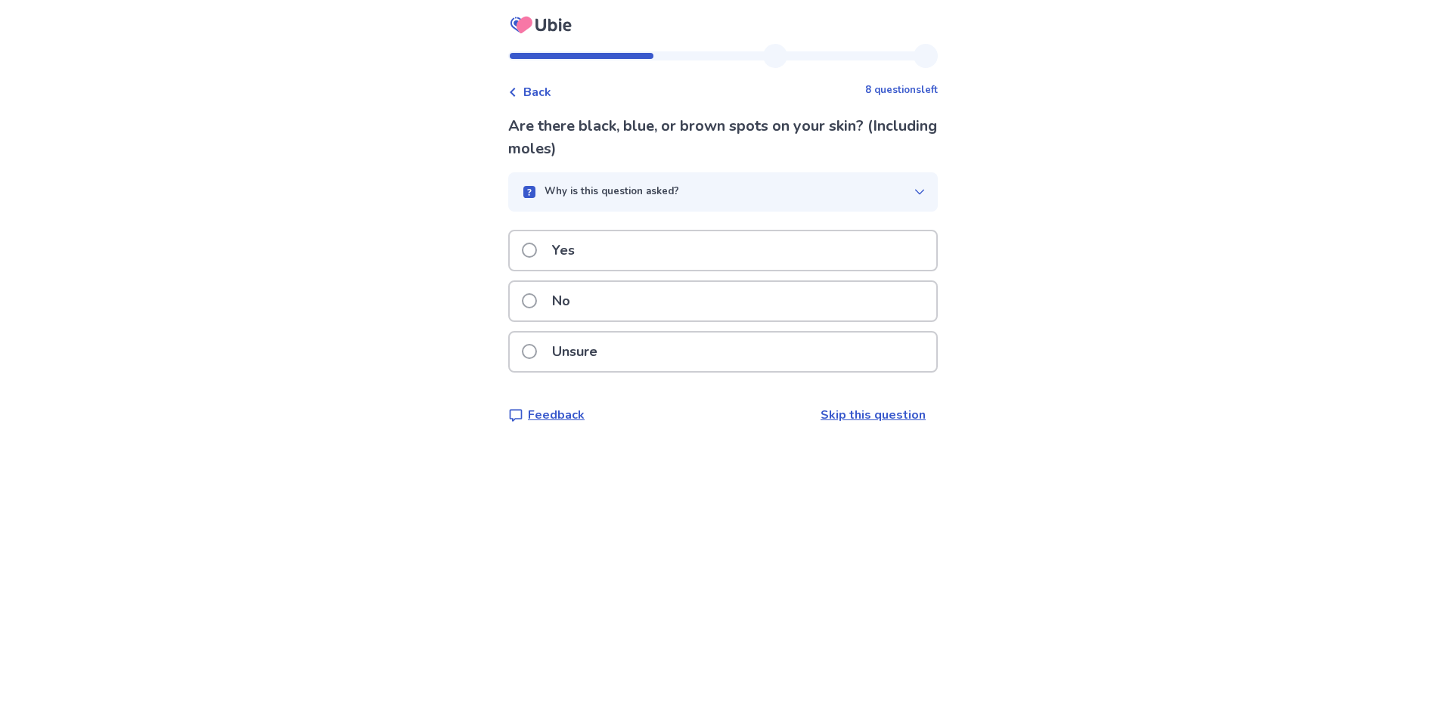
click at [641, 181] on button "Why is this question asked?" at bounding box center [722, 191] width 429 height 39
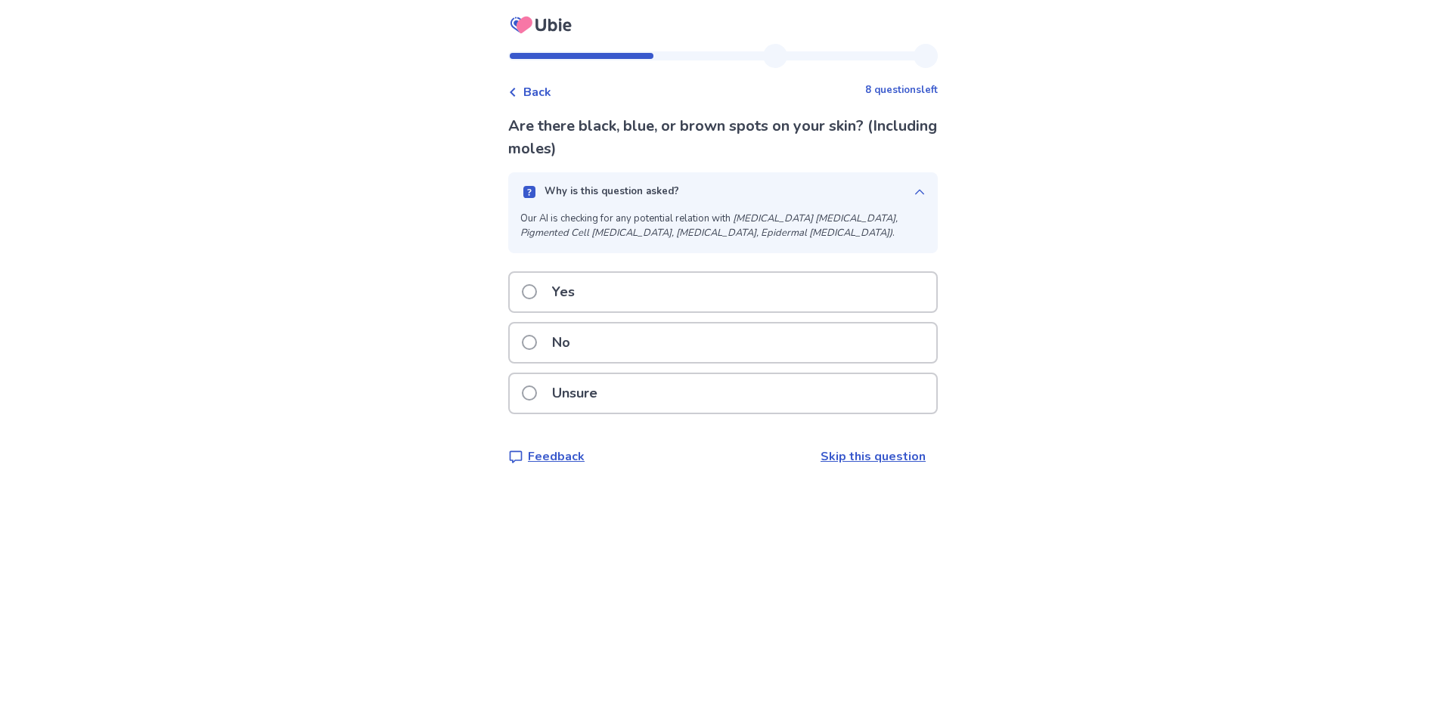
click at [641, 181] on button "Why is this question asked?" at bounding box center [722, 191] width 429 height 39
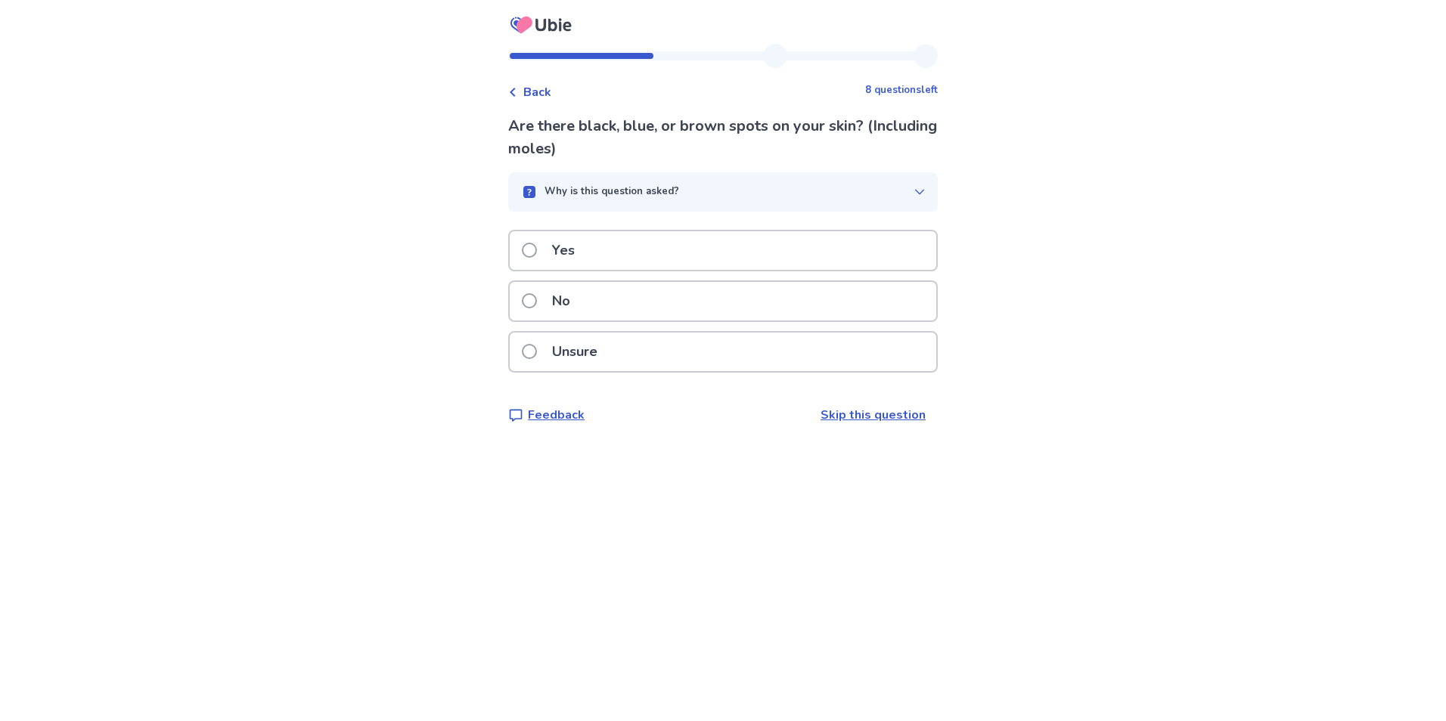
click at [641, 181] on button "Why is this question asked?" at bounding box center [722, 191] width 429 height 39
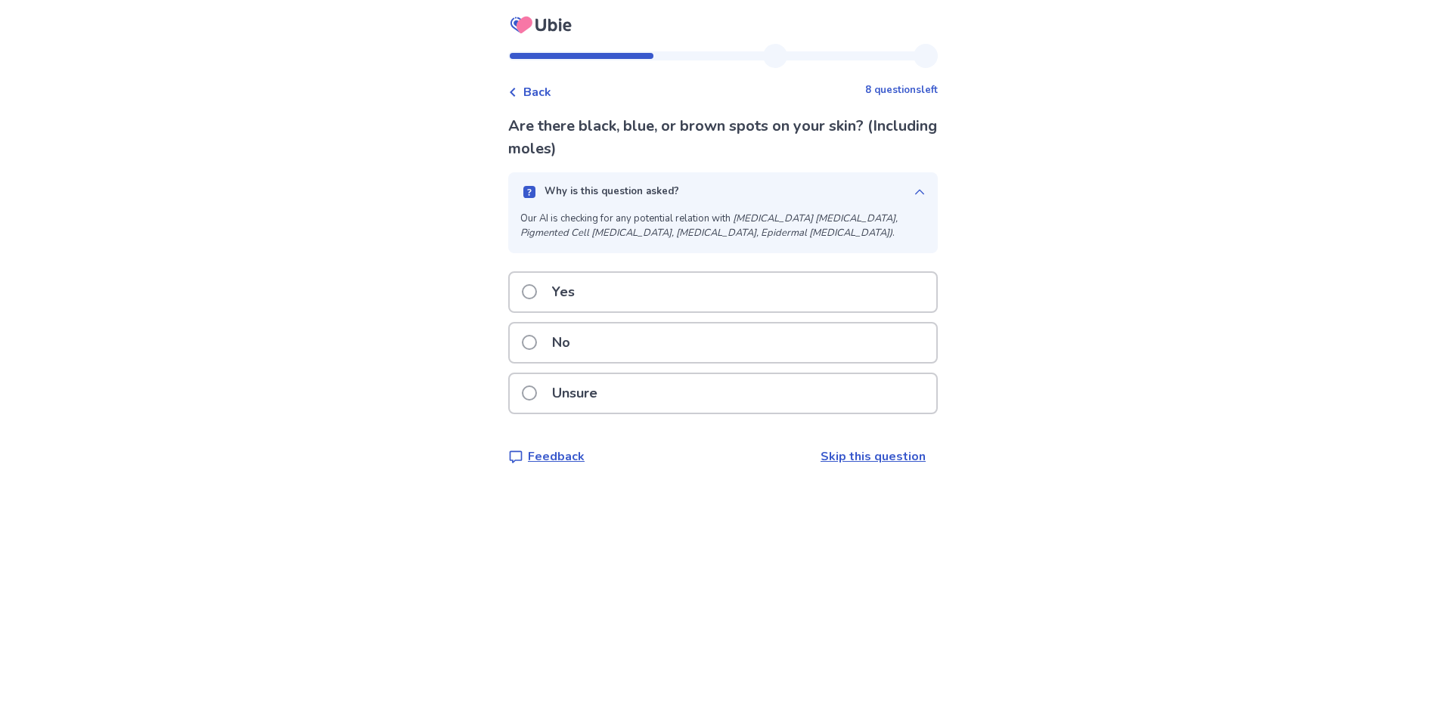
click at [641, 181] on button "Why is this question asked?" at bounding box center [722, 191] width 429 height 39
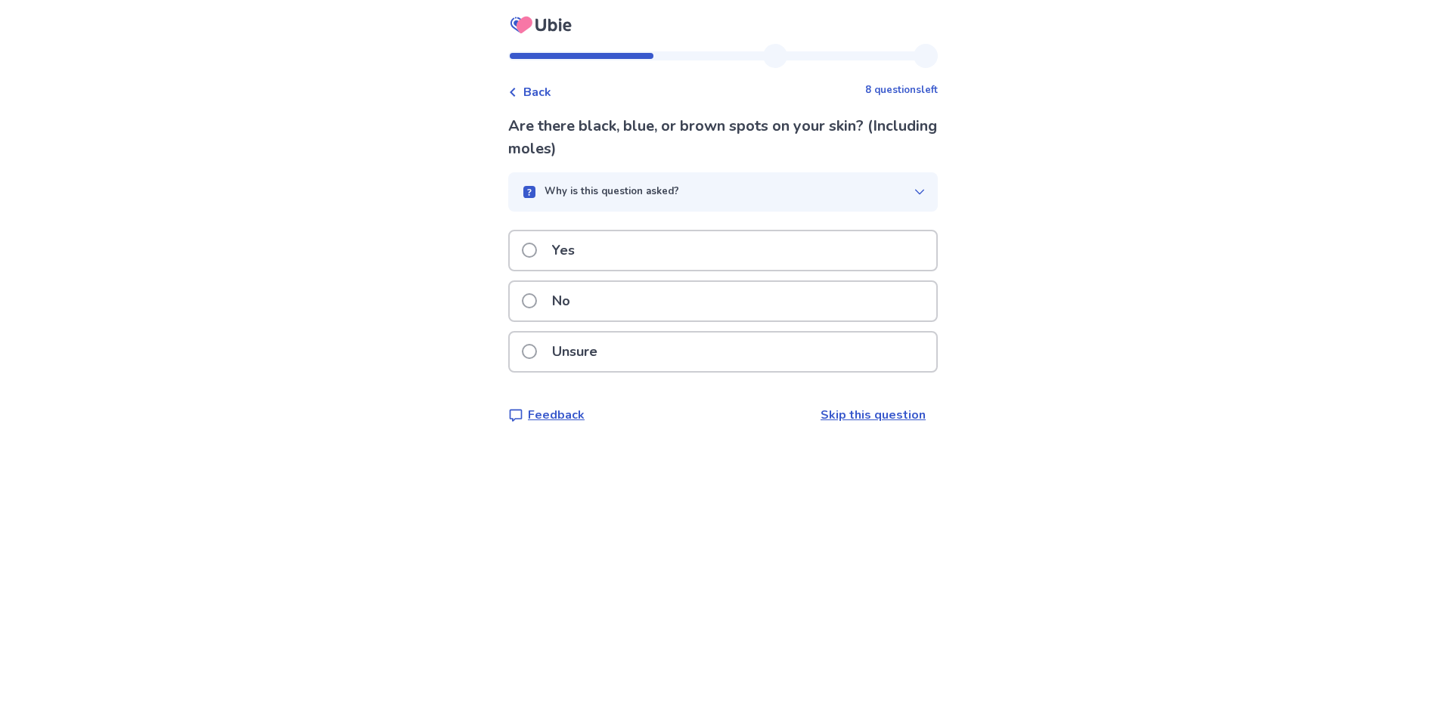
click at [618, 244] on div "Yes" at bounding box center [723, 250] width 426 height 39
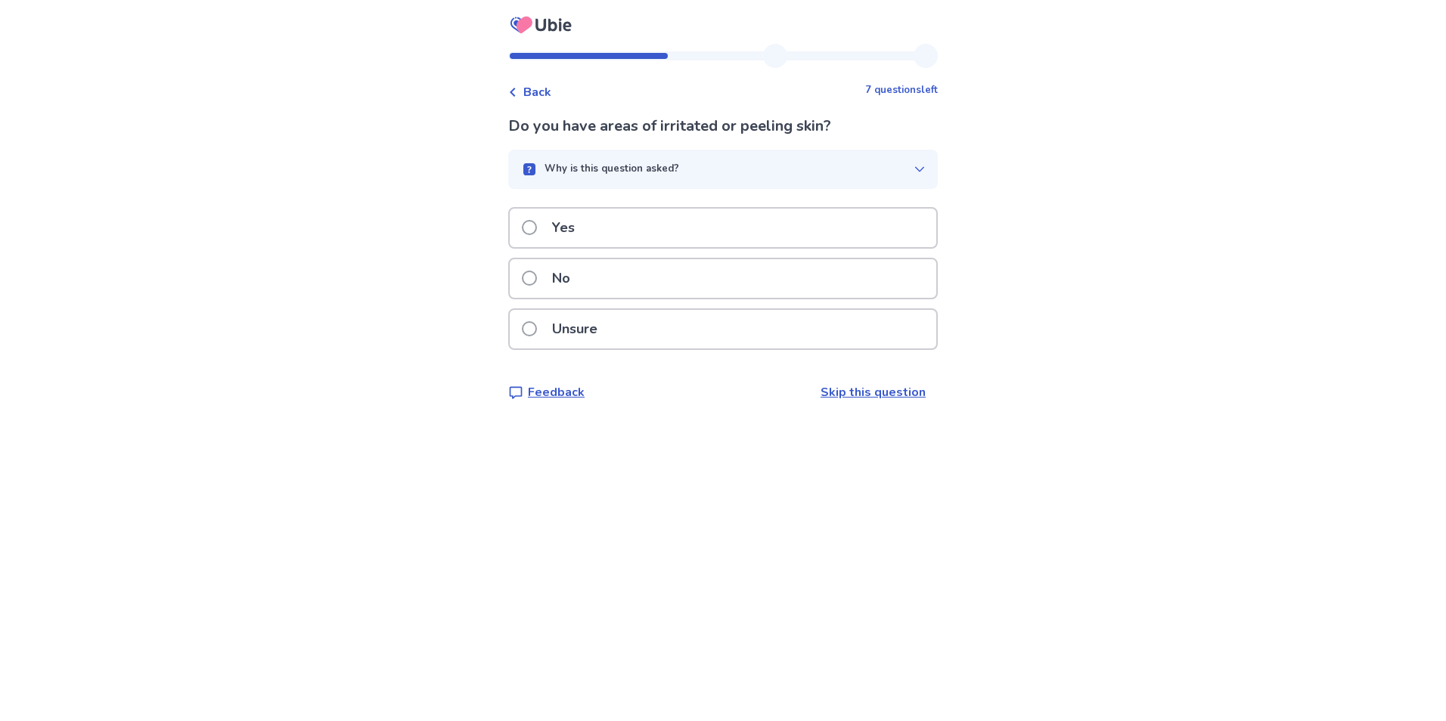
click at [661, 169] on p "Why is this question asked?" at bounding box center [611, 169] width 135 height 15
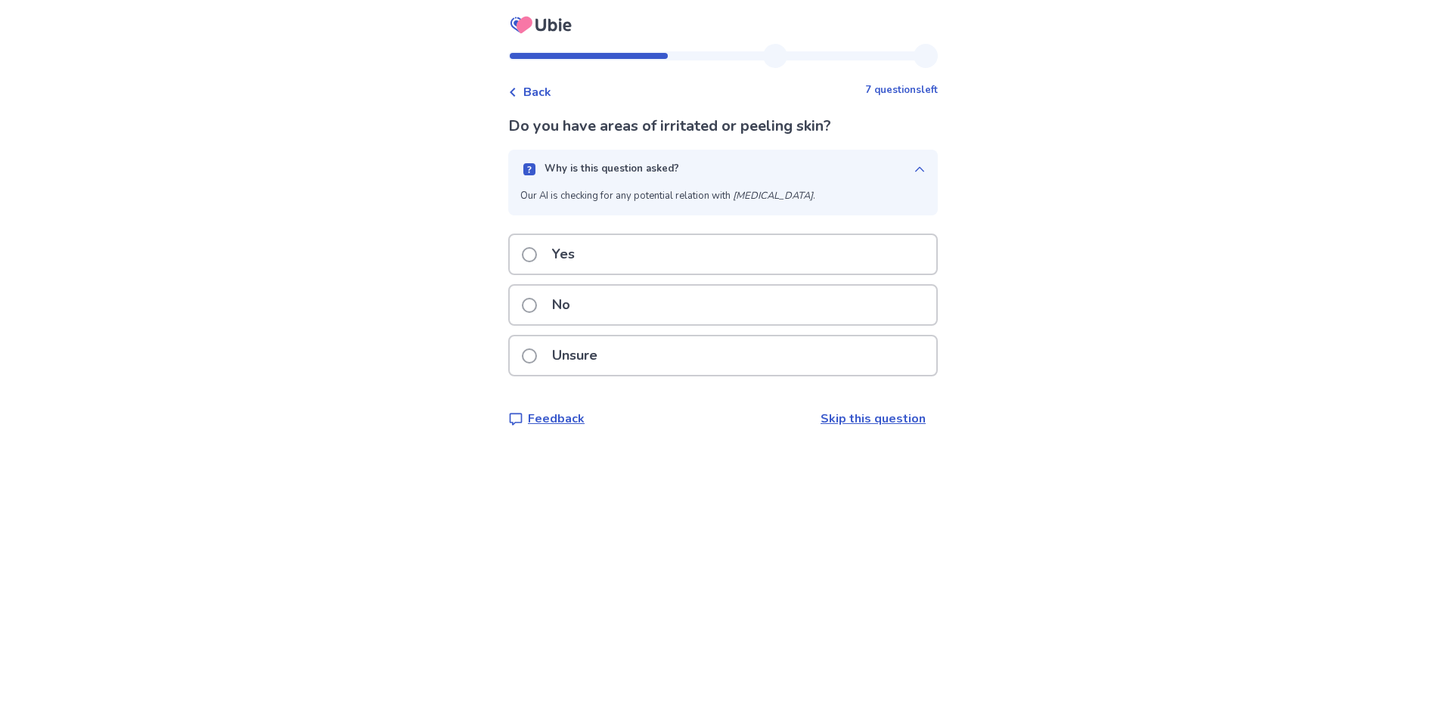
click at [661, 166] on p "Why is this question asked?" at bounding box center [611, 169] width 135 height 15
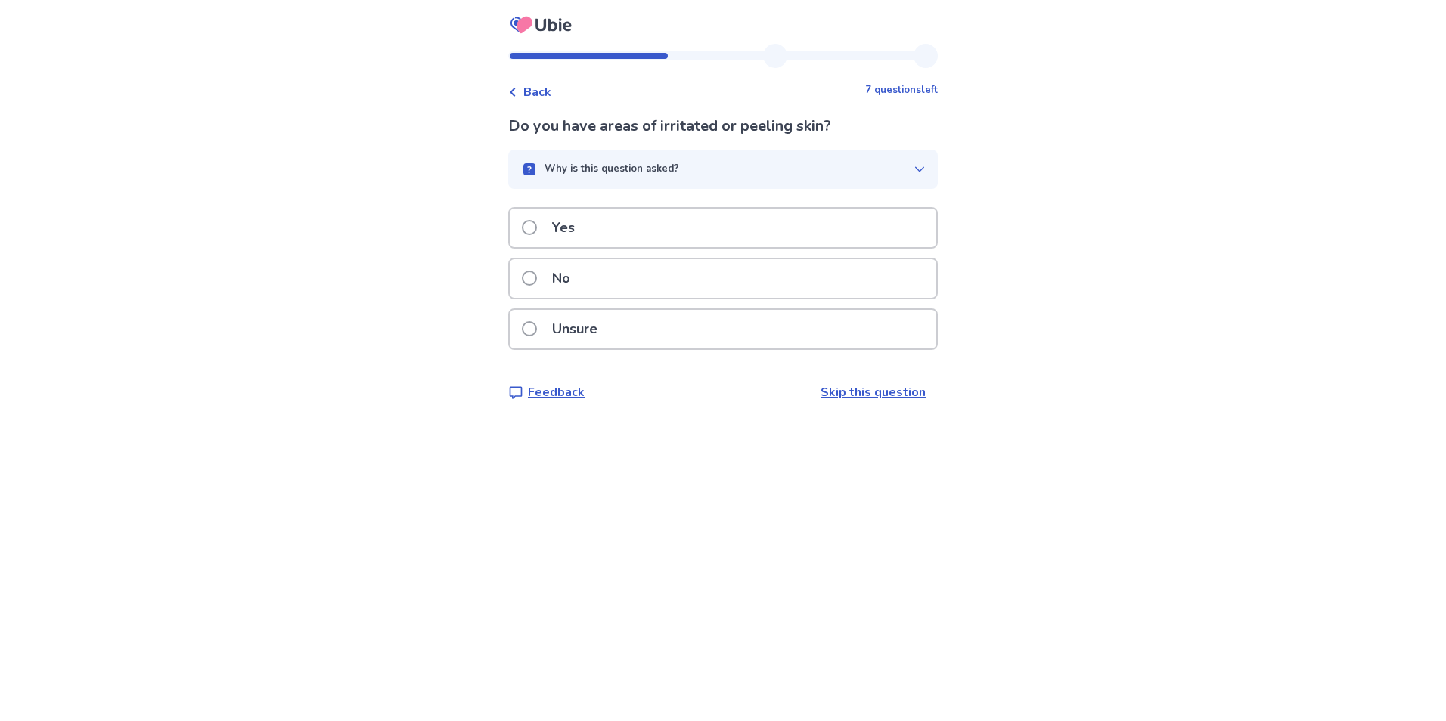
click at [563, 289] on p "No" at bounding box center [561, 278] width 36 height 39
click at [643, 176] on p "Why is this question asked?" at bounding box center [611, 169] width 135 height 15
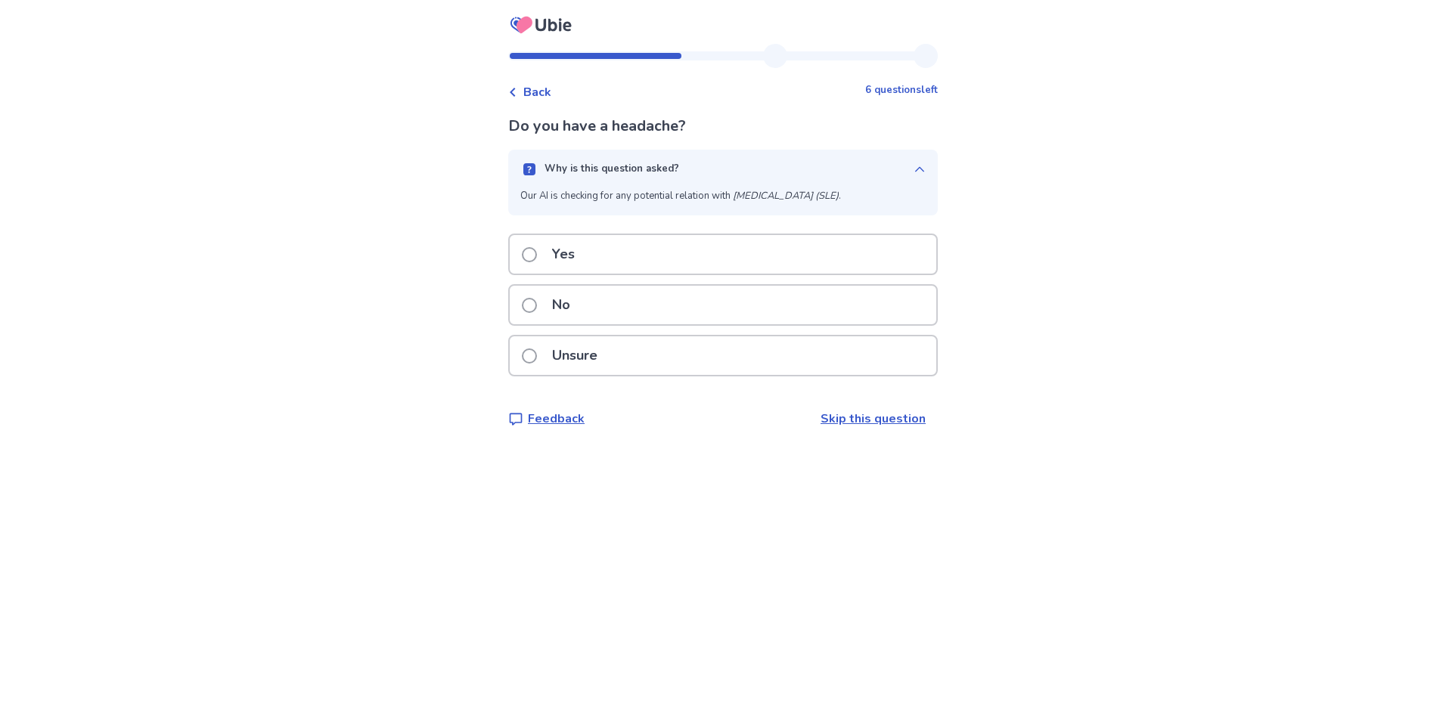
click at [644, 162] on p "Why is this question asked?" at bounding box center [611, 169] width 135 height 15
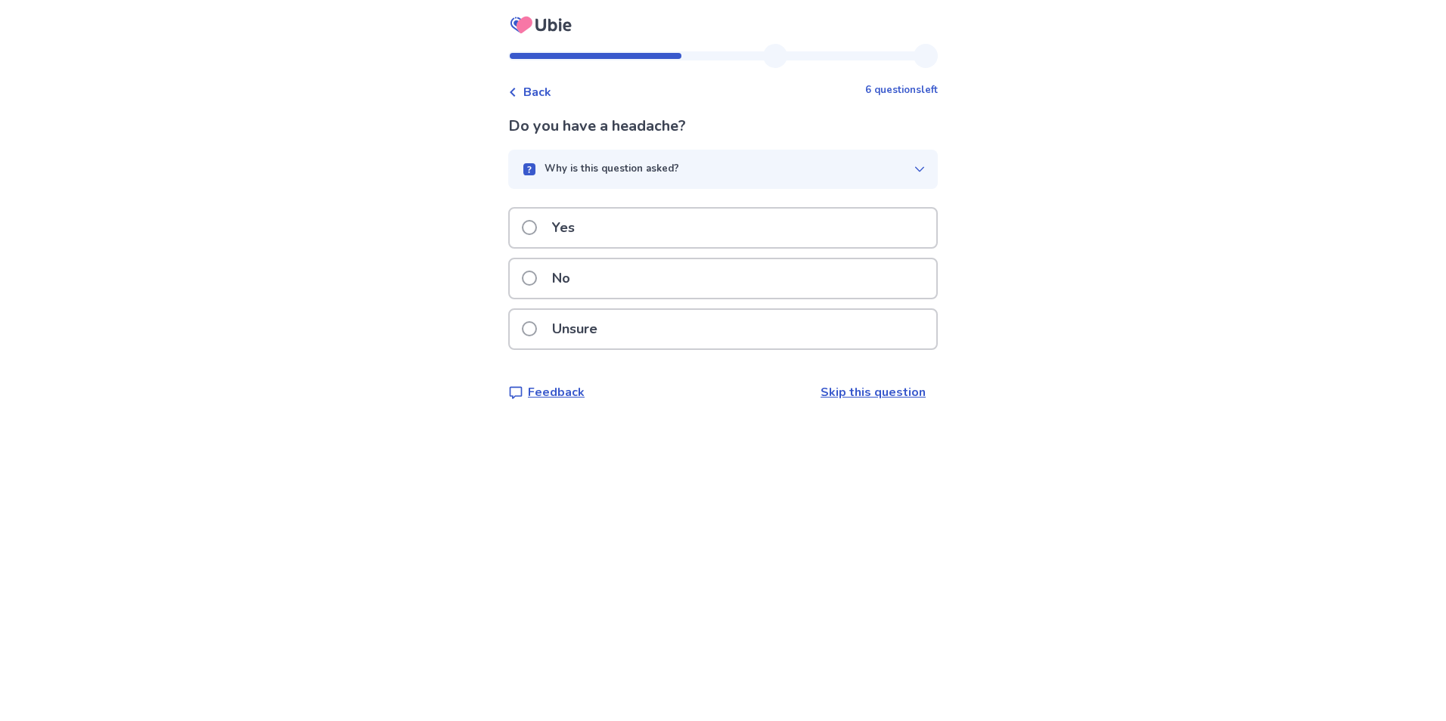
click at [566, 266] on p "No" at bounding box center [561, 278] width 36 height 39
click at [634, 140] on div "Do you have weakness in your arms or legs? Why is this question asked? Our AI i…" at bounding box center [722, 258] width 429 height 287
click at [623, 160] on button "Why is this question asked?" at bounding box center [722, 169] width 429 height 39
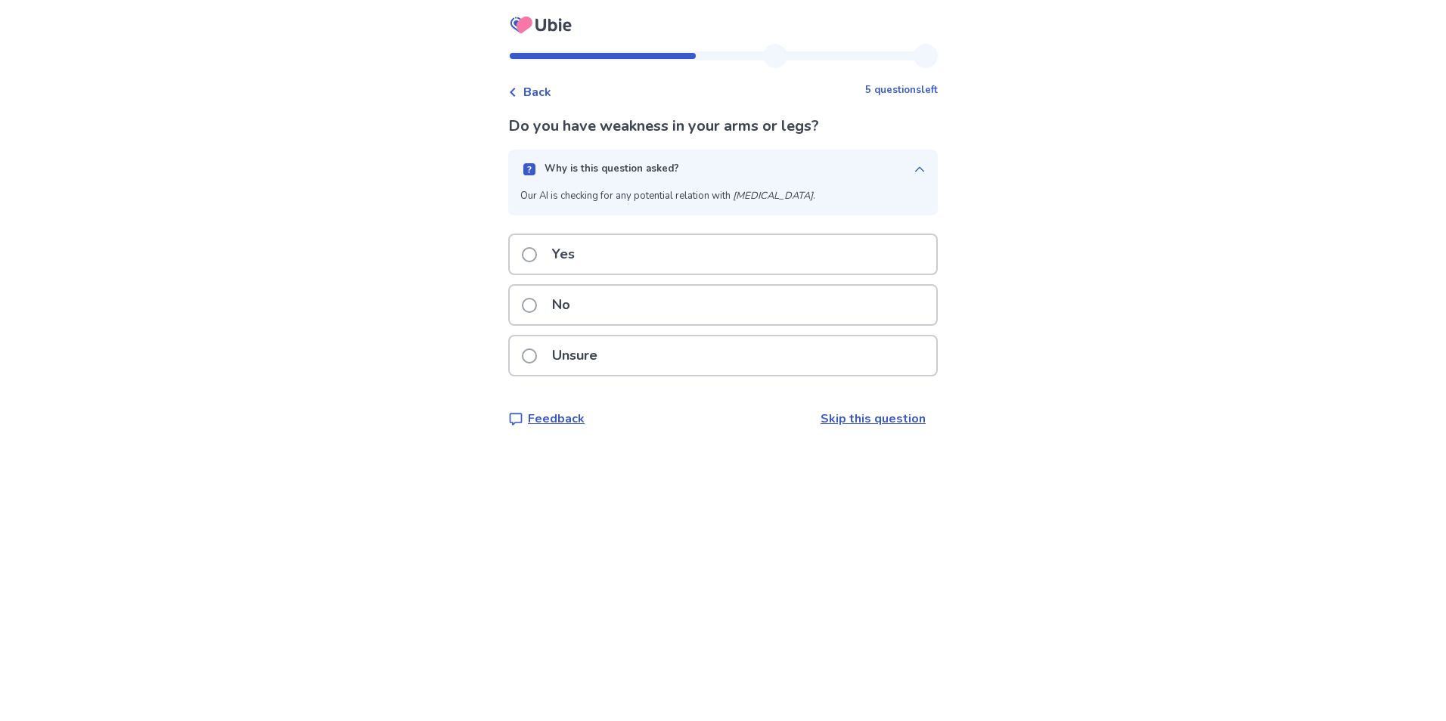
click at [623, 160] on button "Why is this question asked?" at bounding box center [722, 169] width 429 height 39
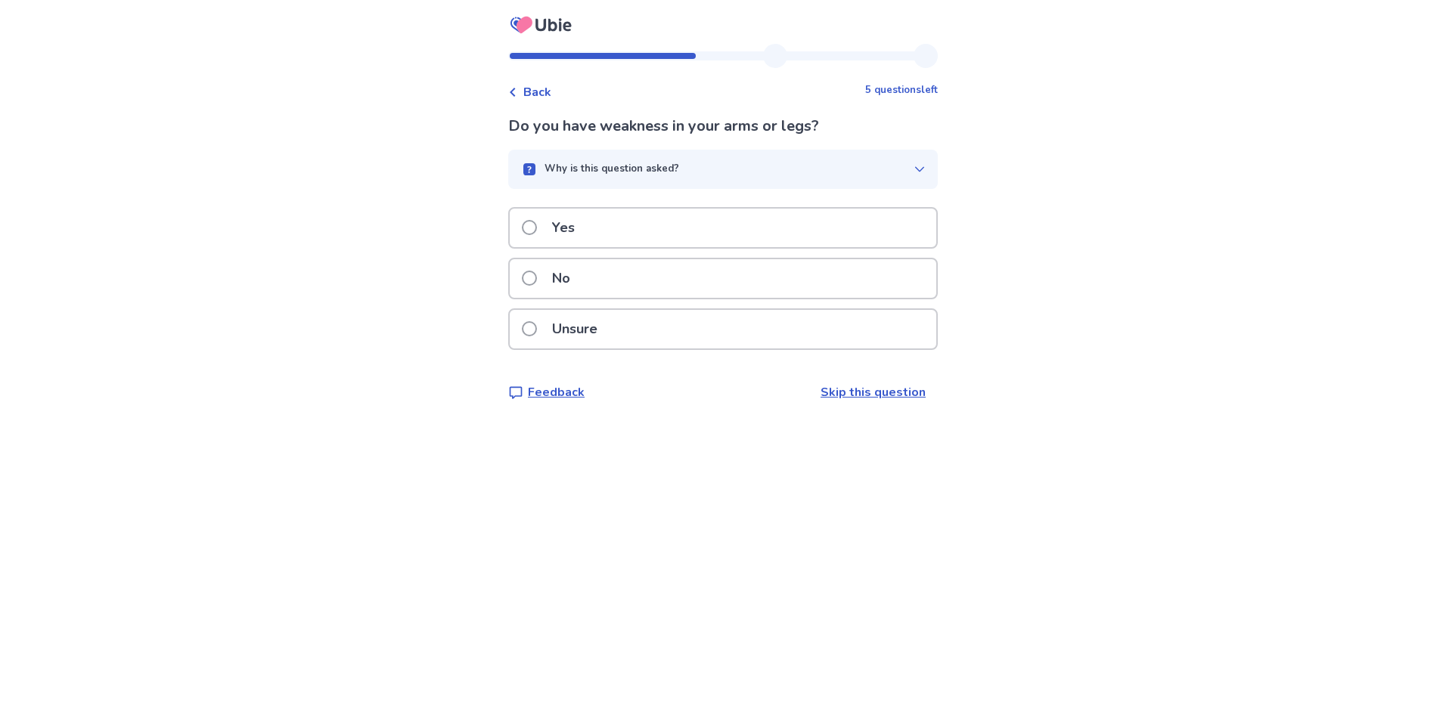
click at [599, 287] on div "No" at bounding box center [723, 278] width 426 height 39
click at [608, 175] on p "Why is this question asked?" at bounding box center [611, 169] width 135 height 15
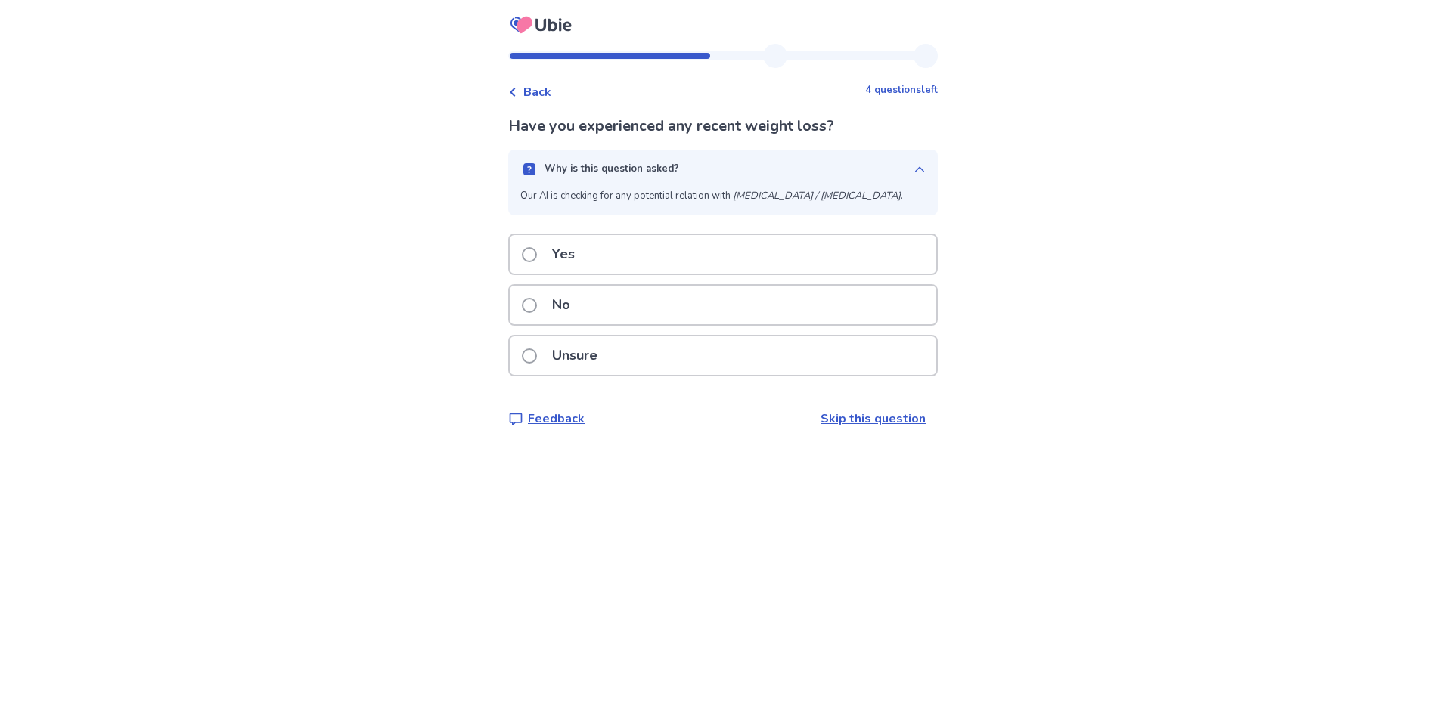
click at [608, 175] on p "Why is this question asked?" at bounding box center [611, 169] width 135 height 15
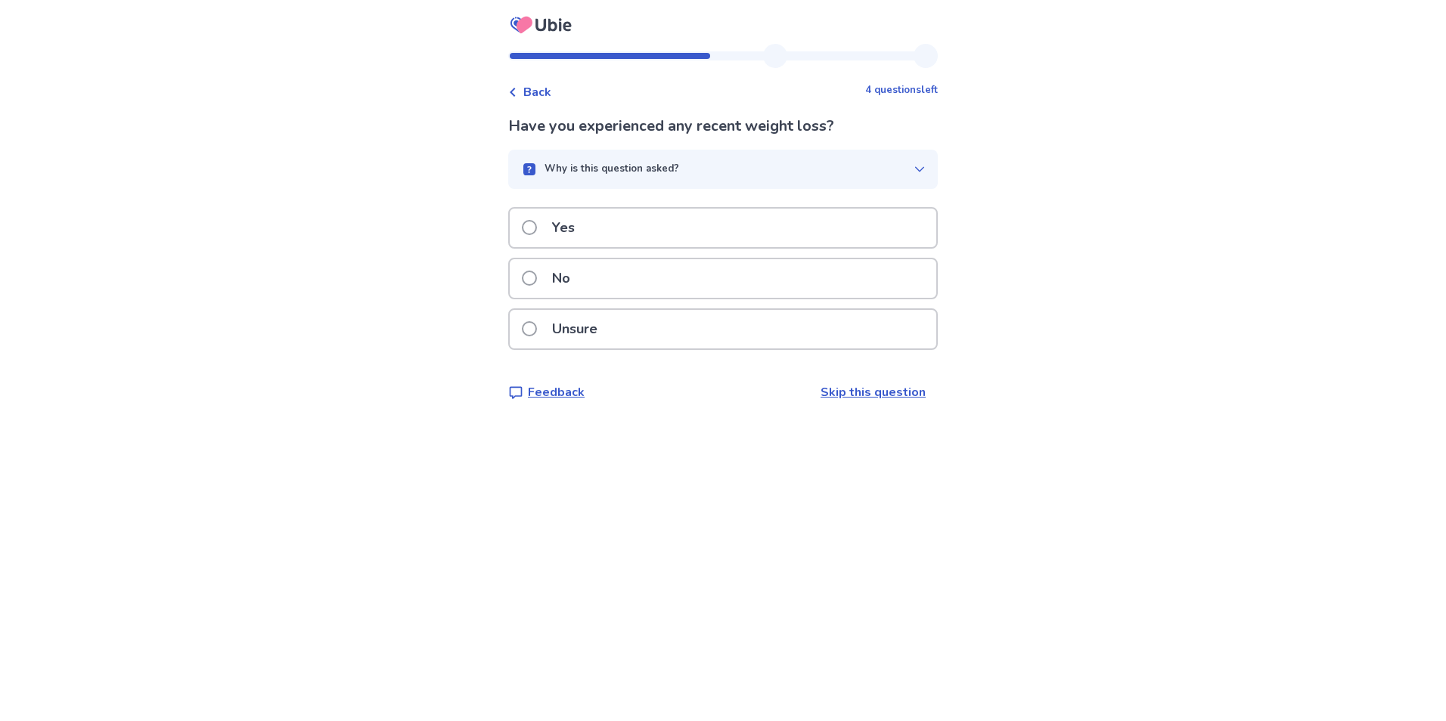
click at [593, 293] on div "No" at bounding box center [723, 278] width 426 height 39
click at [614, 179] on button "Why is this question asked?" at bounding box center [722, 169] width 429 height 39
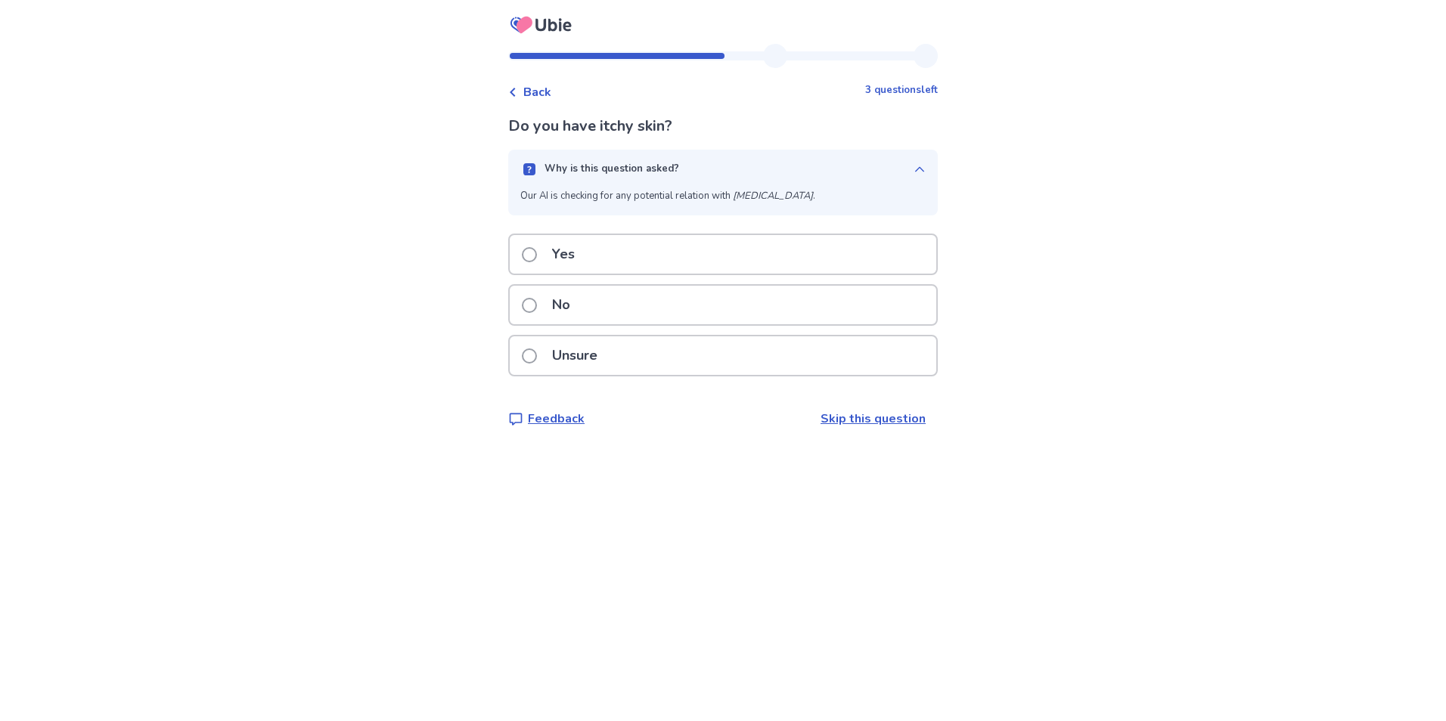
click at [615, 172] on p "Why is this question asked?" at bounding box center [611, 169] width 135 height 15
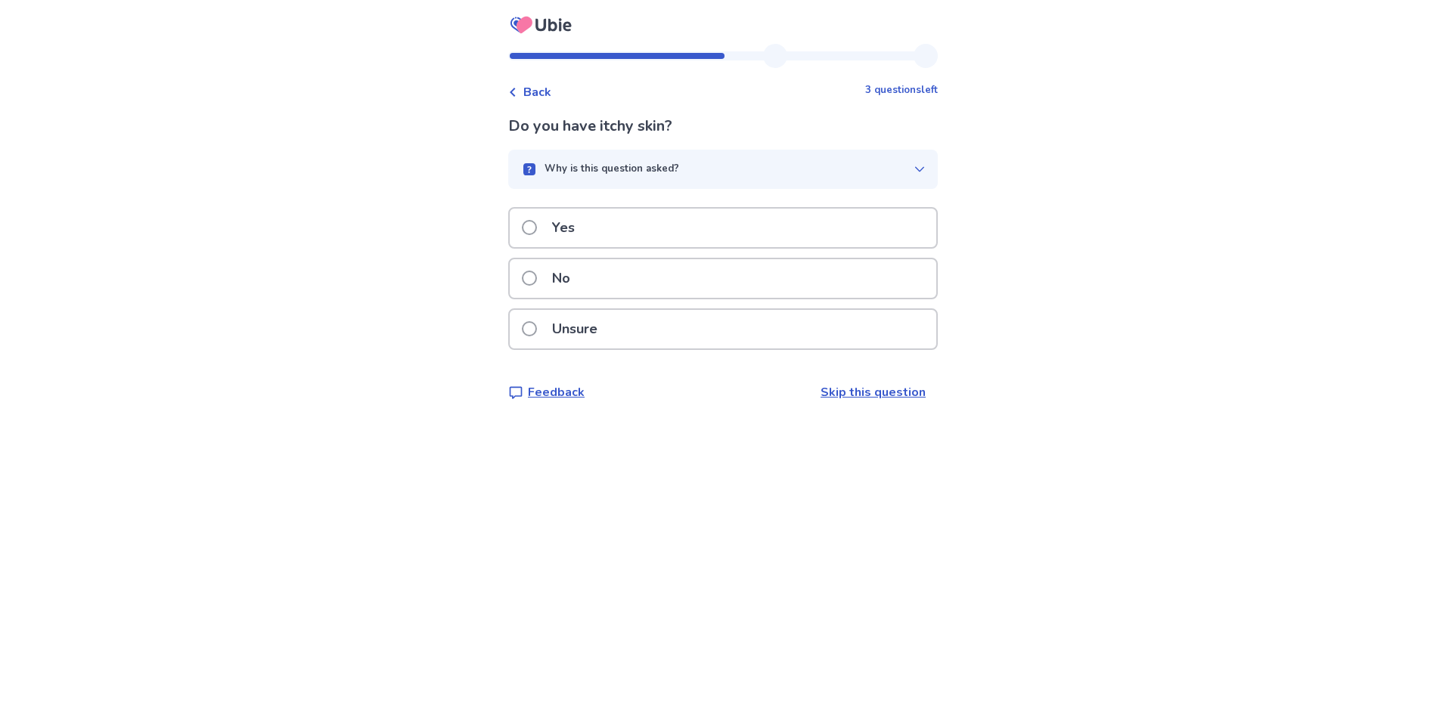
click at [587, 300] on div "No" at bounding box center [722, 283] width 429 height 51
click at [552, 291] on p "No" at bounding box center [561, 278] width 36 height 39
click at [609, 175] on p "Why is this question asked?" at bounding box center [611, 169] width 135 height 15
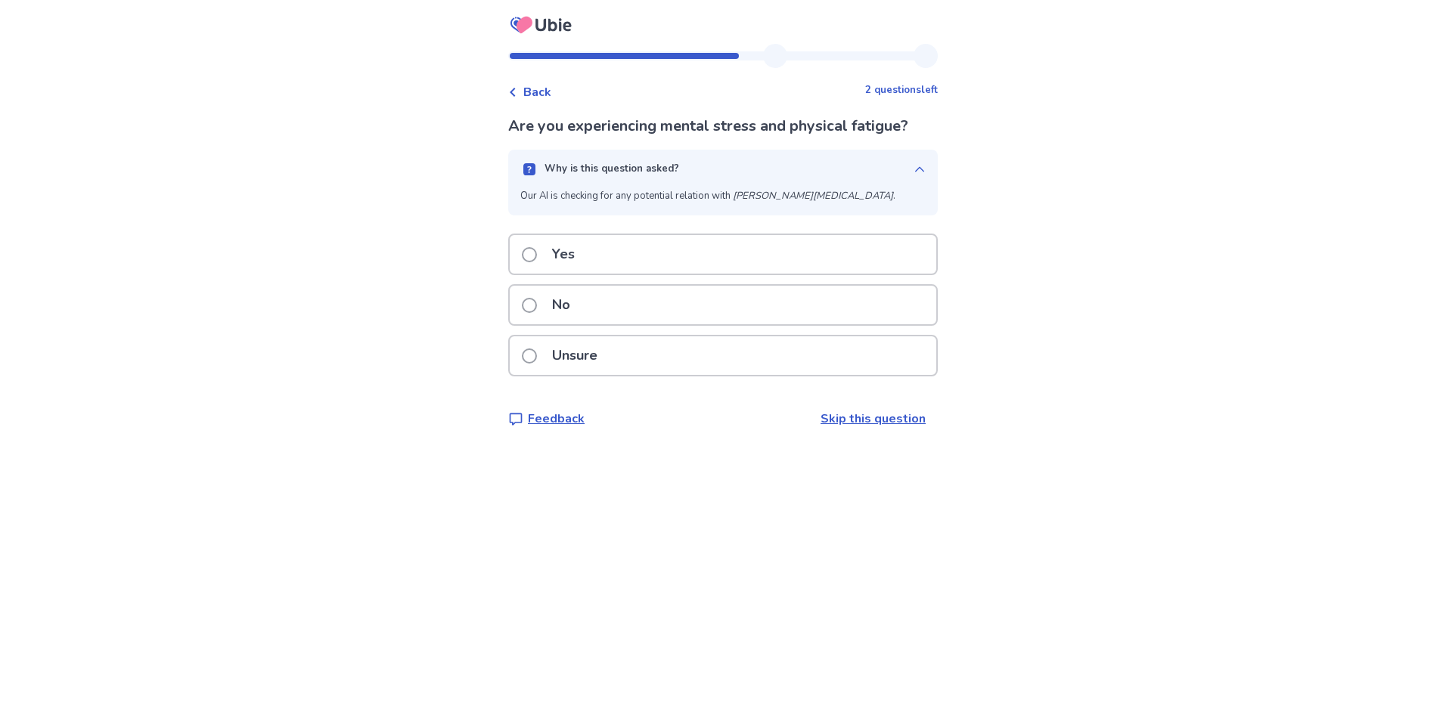
click at [615, 157] on button "Why is this question asked?" at bounding box center [722, 169] width 429 height 39
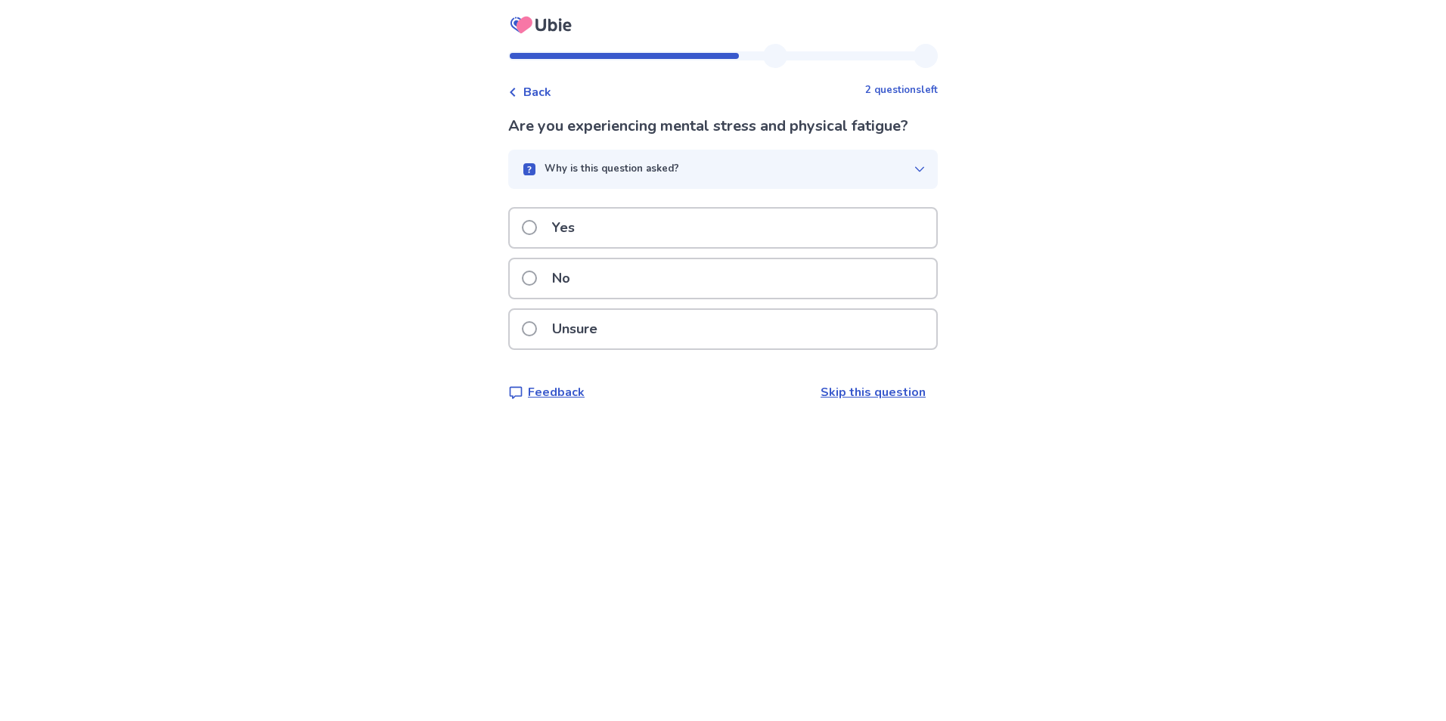
click at [537, 277] on span at bounding box center [529, 278] width 15 height 15
click at [584, 157] on button "Why is this question asked?" at bounding box center [722, 169] width 429 height 39
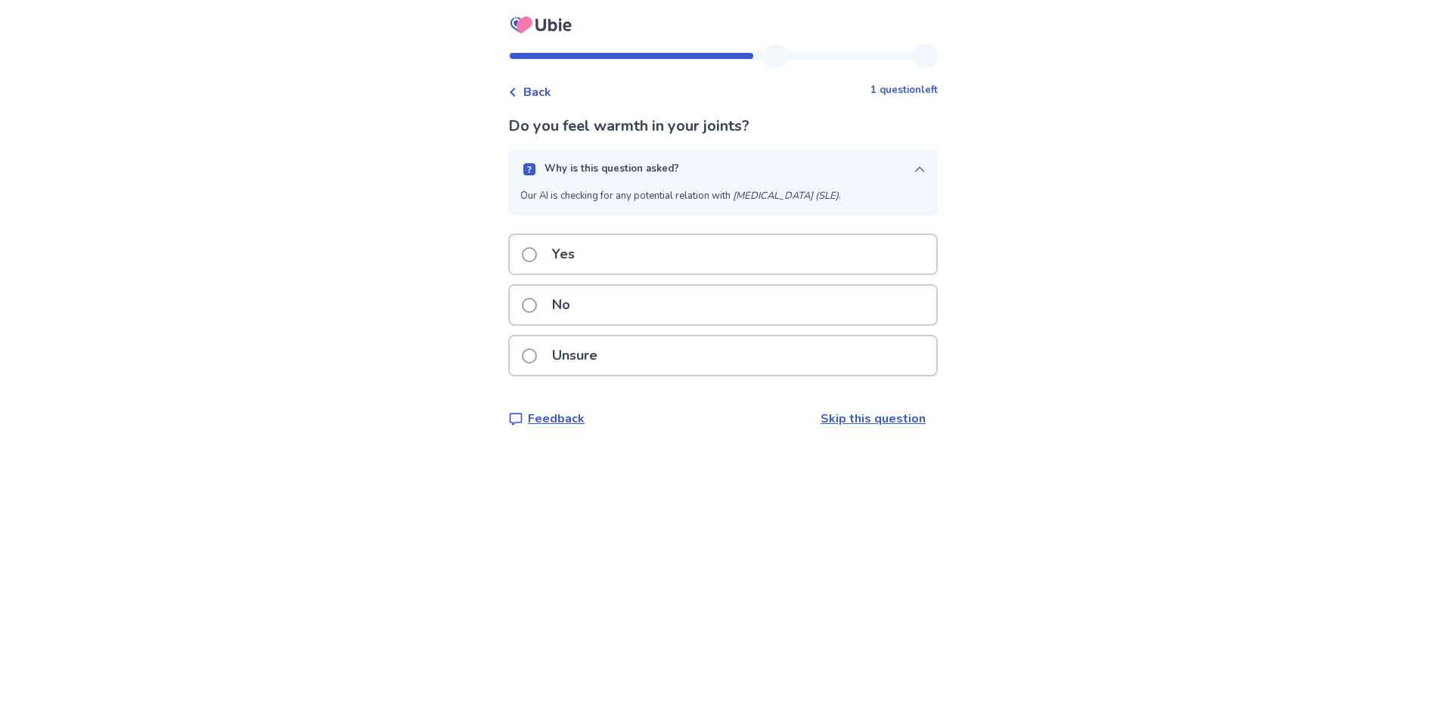
click at [584, 157] on button "Why is this question asked?" at bounding box center [722, 169] width 429 height 39
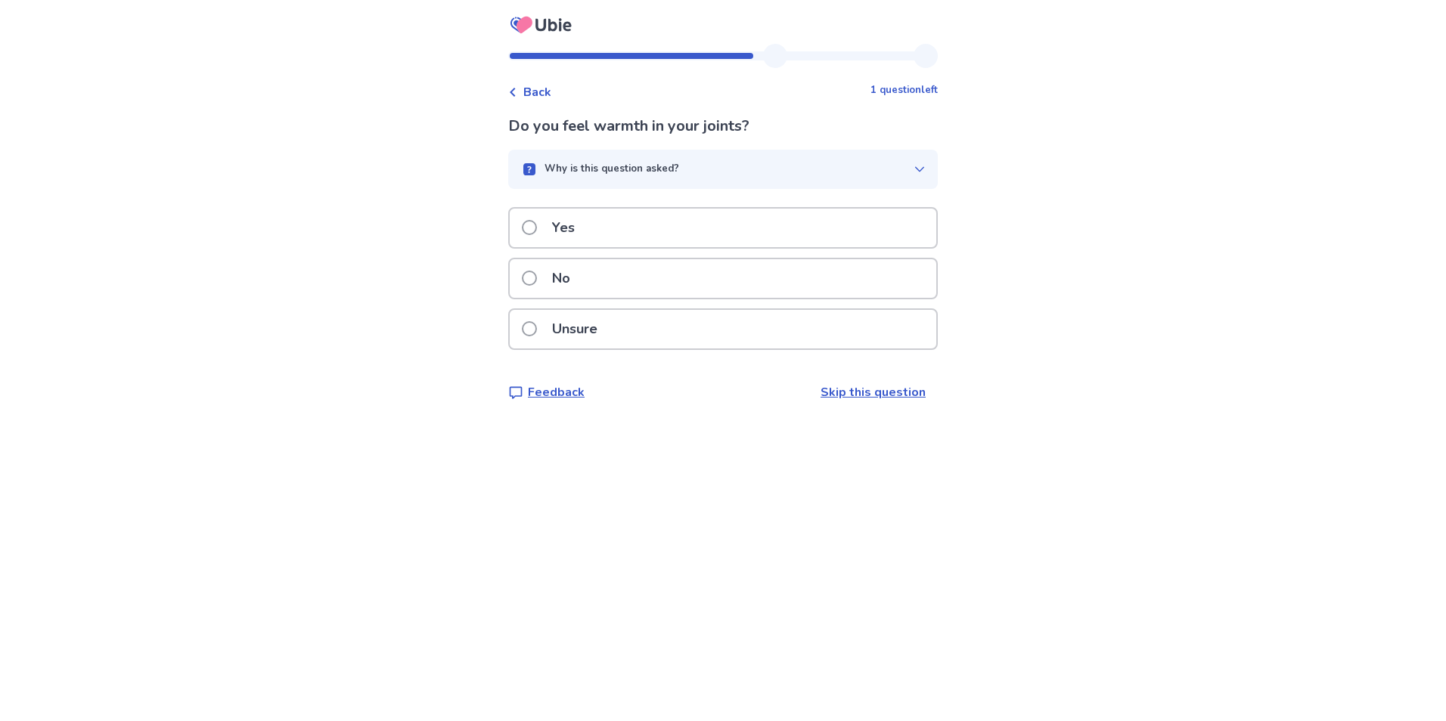
click at [571, 290] on p "No" at bounding box center [561, 278] width 36 height 39
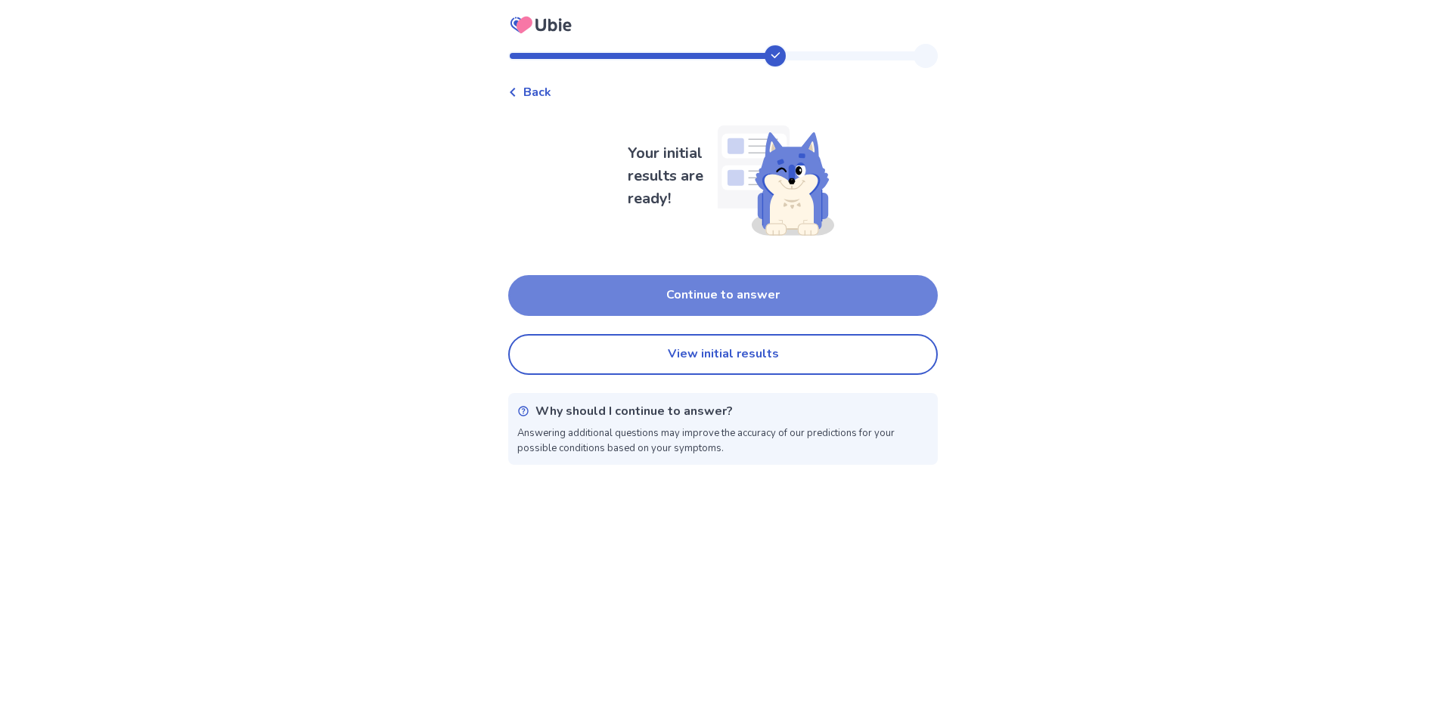
click at [622, 293] on button "Continue to answer" at bounding box center [722, 295] width 429 height 41
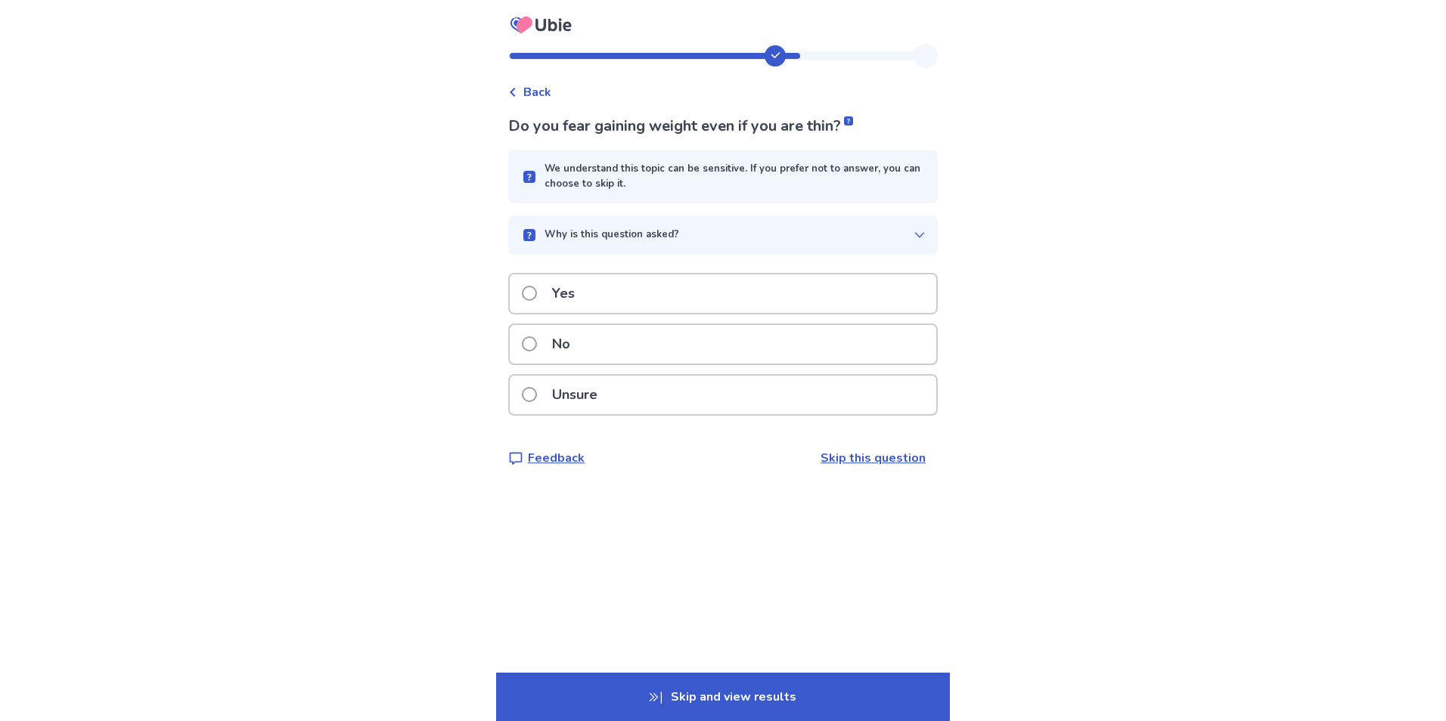
click at [605, 227] on button "Why is this question asked?" at bounding box center [722, 234] width 429 height 39
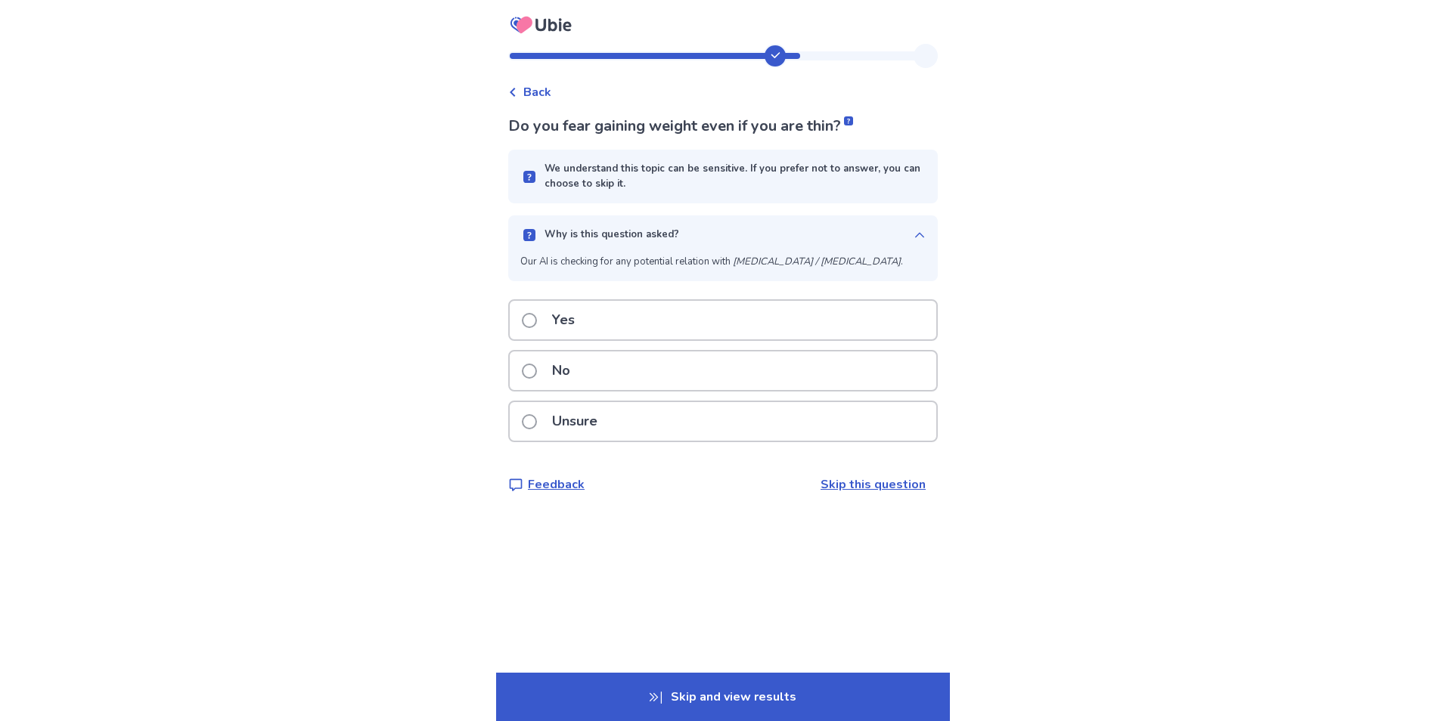
click at [608, 225] on button "Why is this question asked?" at bounding box center [722, 234] width 429 height 39
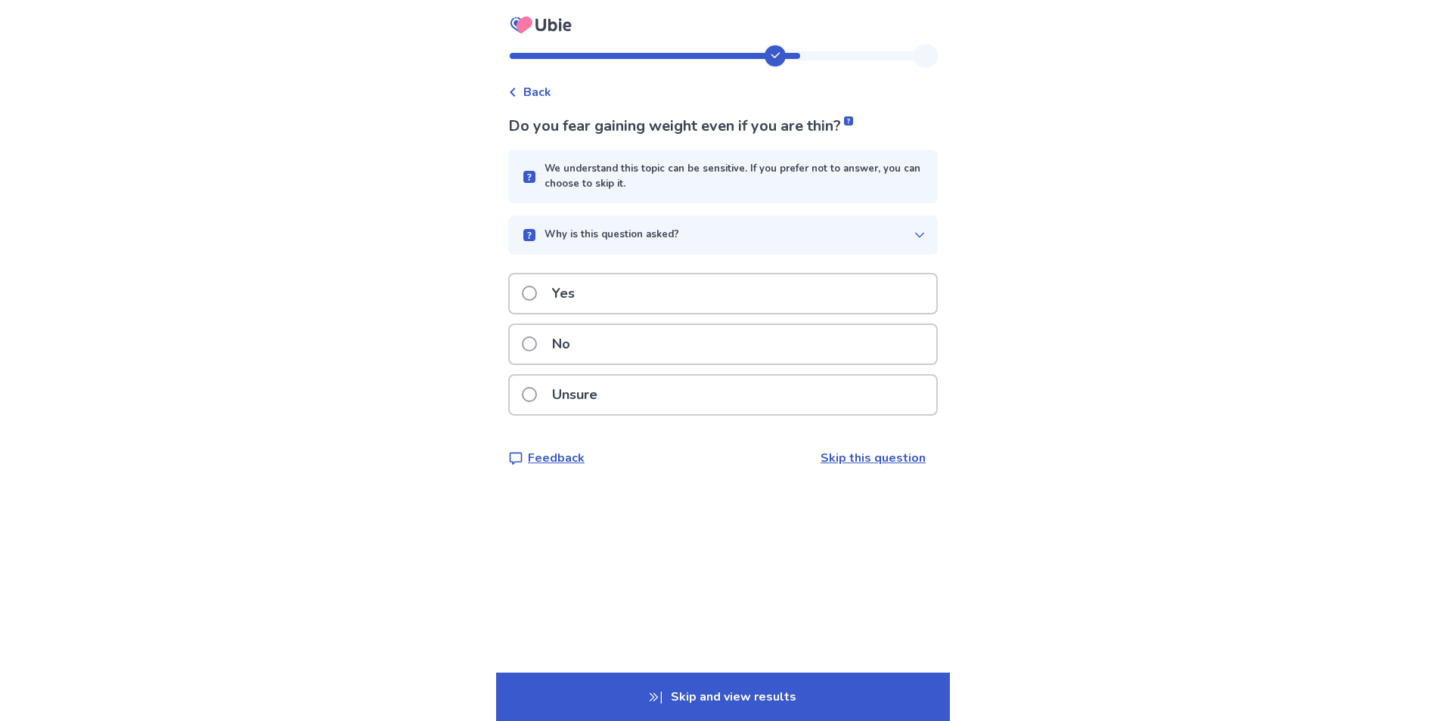
click at [609, 300] on div "Yes" at bounding box center [723, 293] width 426 height 39
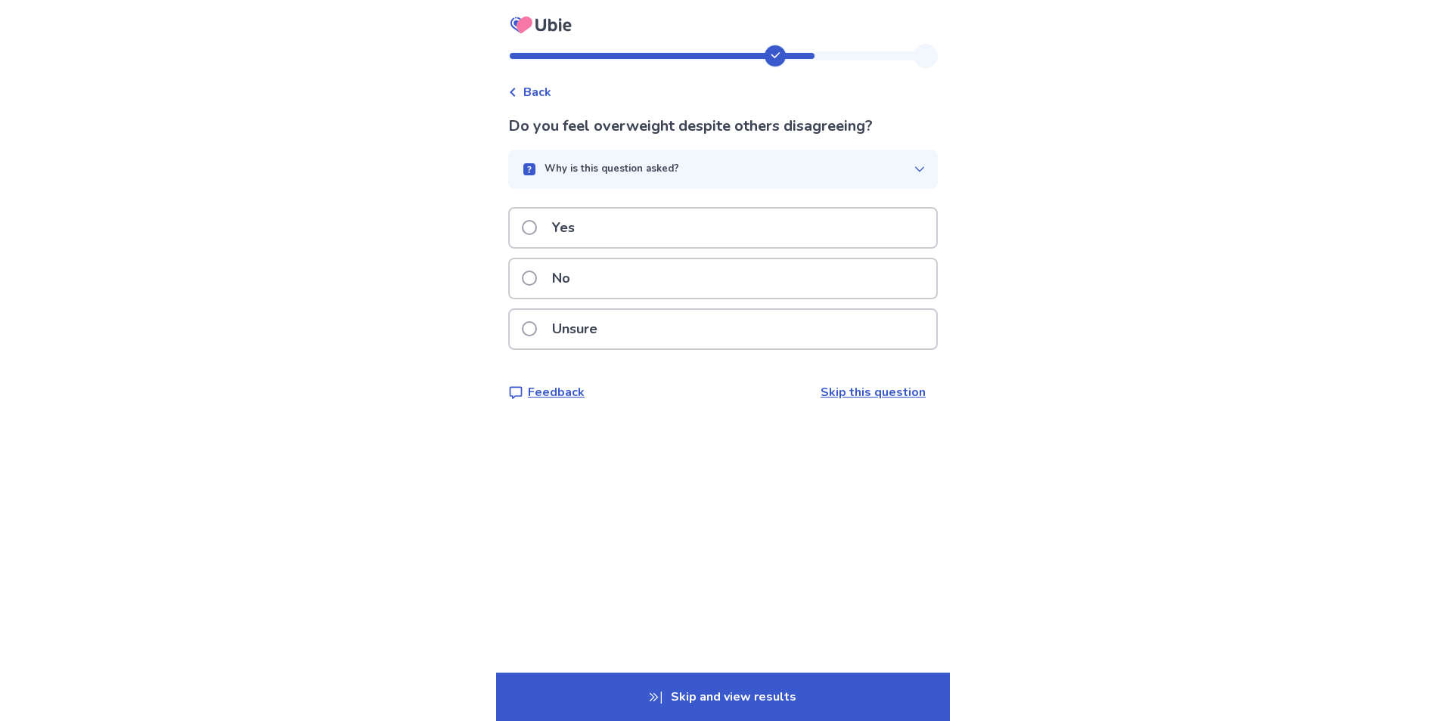
click at [628, 276] on div "No" at bounding box center [723, 278] width 426 height 39
click at [640, 175] on p "Why is this question asked?" at bounding box center [611, 169] width 135 height 15
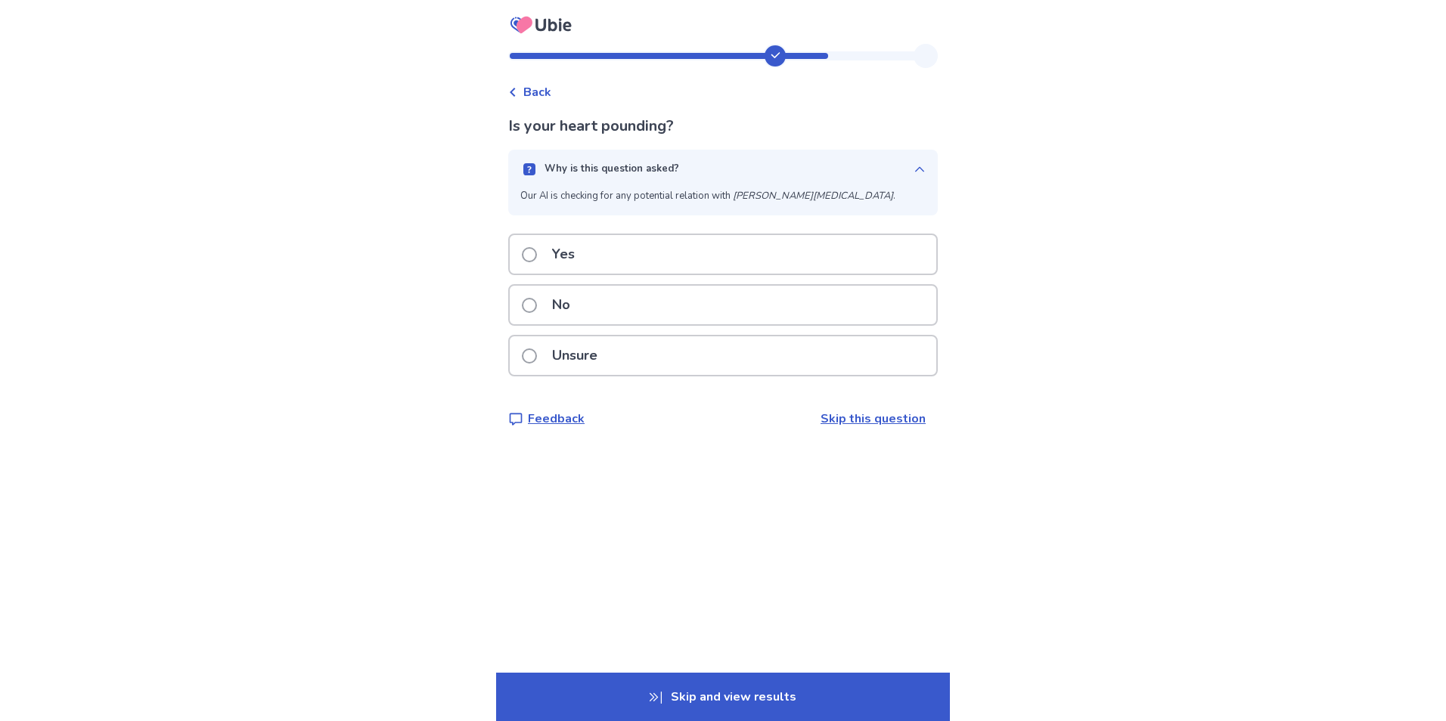
click at [649, 163] on p "Why is this question asked?" at bounding box center [611, 169] width 135 height 15
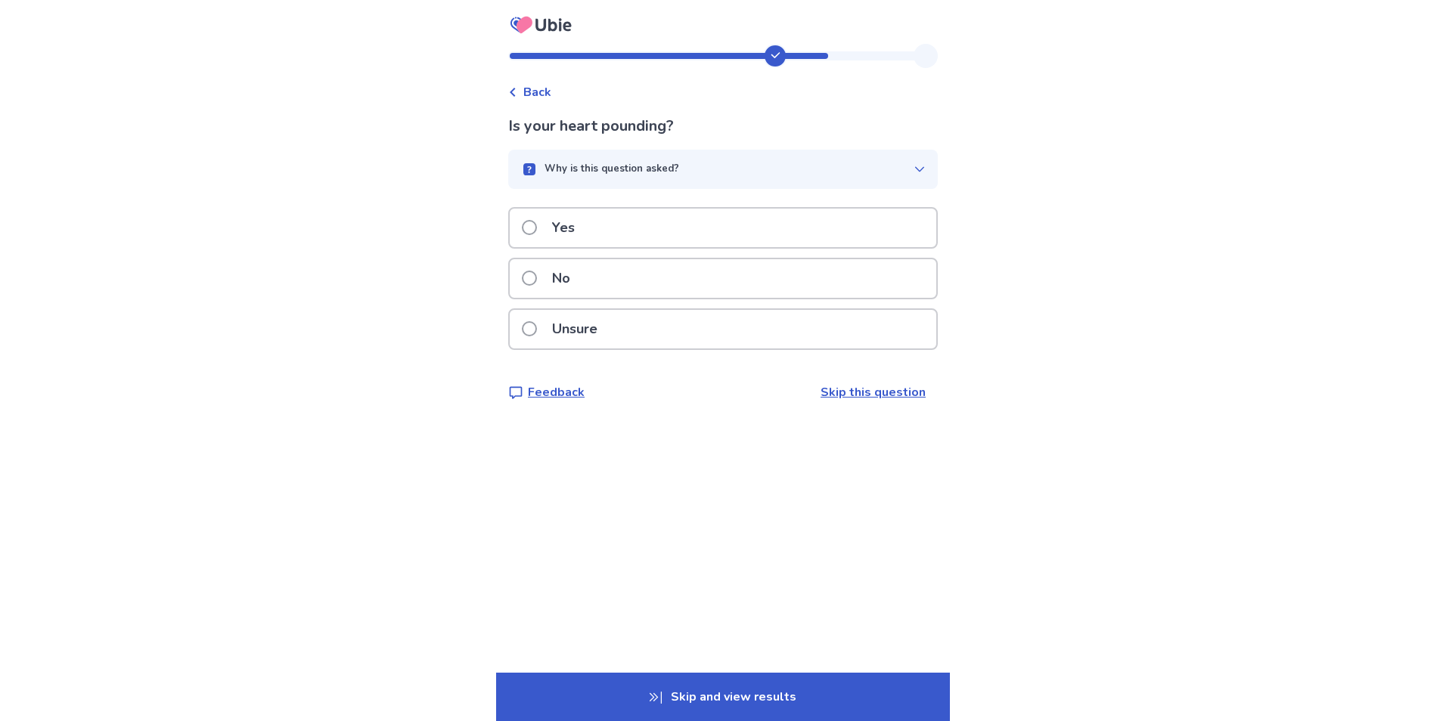
click at [609, 287] on div "No" at bounding box center [723, 278] width 426 height 39
click at [602, 172] on p "Why is this question asked?" at bounding box center [611, 169] width 135 height 15
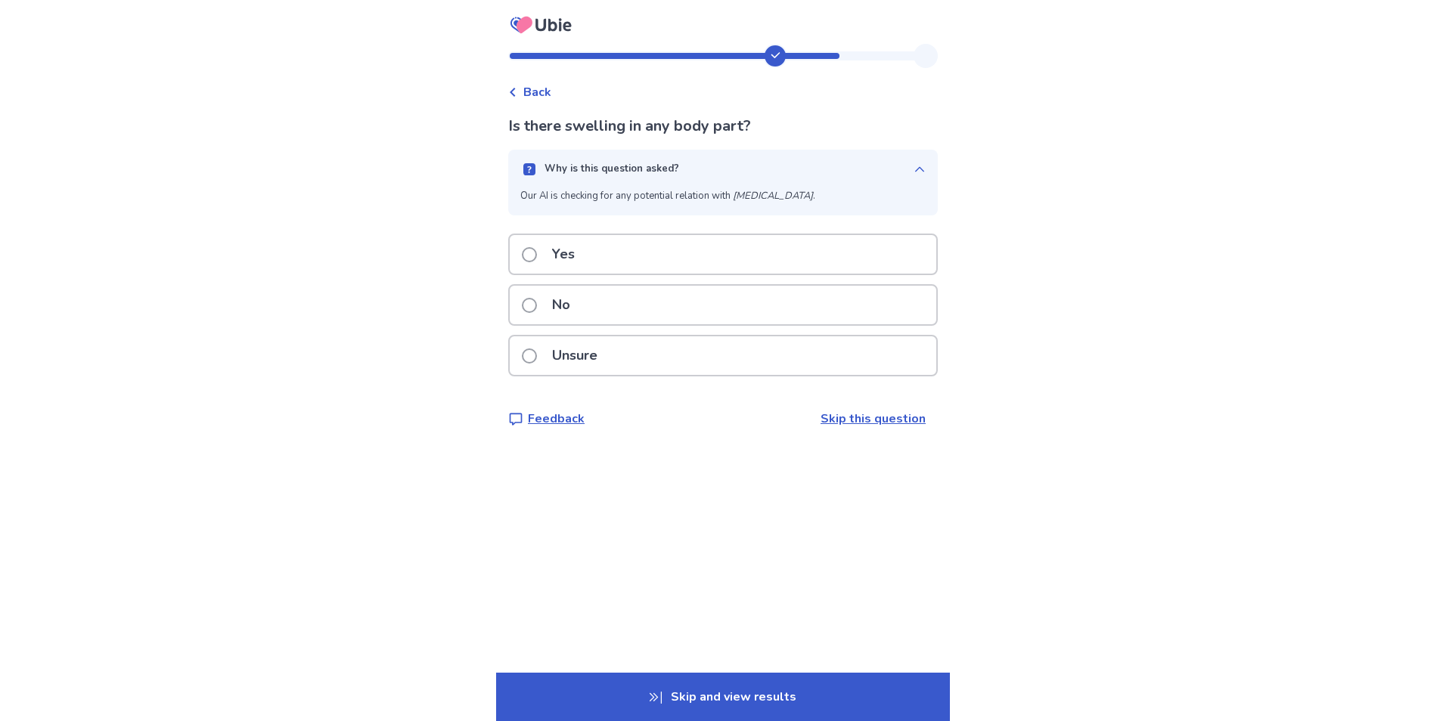
click at [602, 172] on p "Why is this question asked?" at bounding box center [611, 169] width 135 height 15
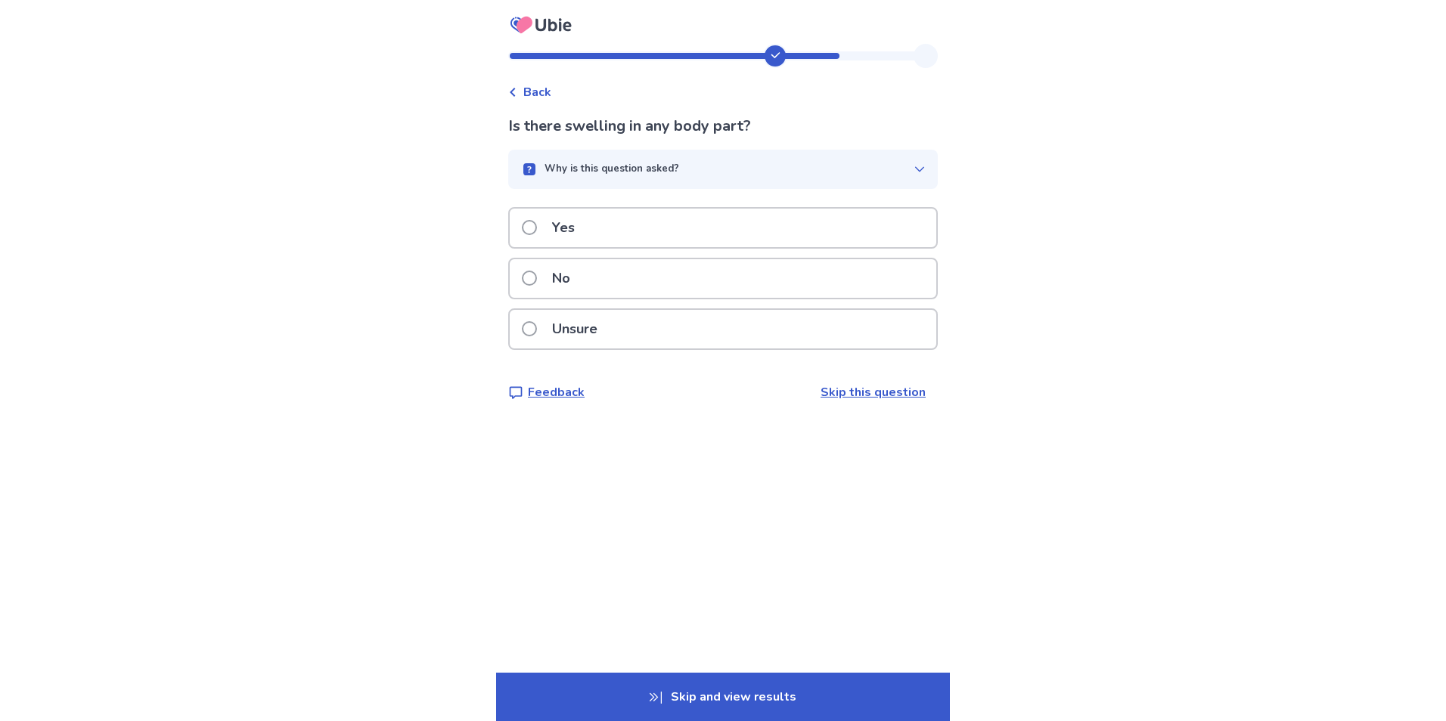
click at [606, 276] on div "No" at bounding box center [723, 278] width 426 height 39
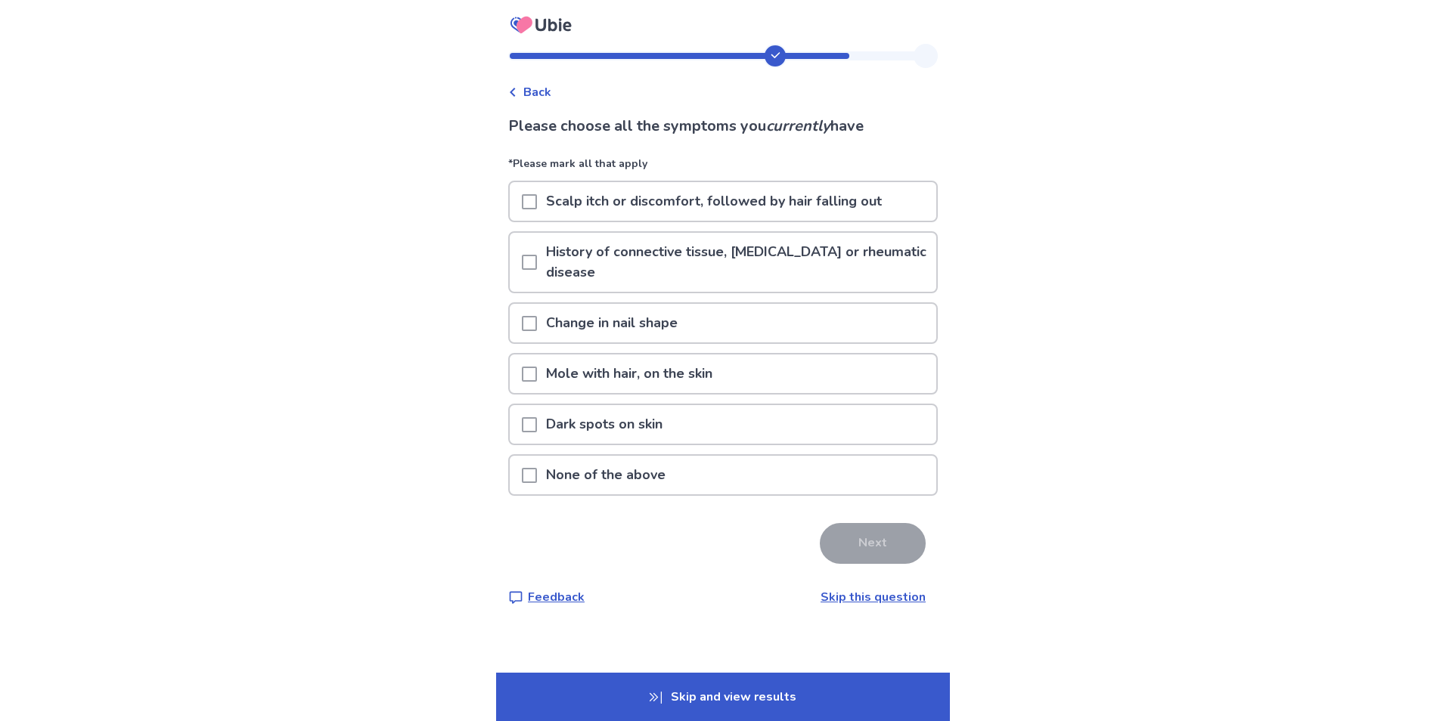
click at [633, 410] on p "Dark spots on skin" at bounding box center [604, 424] width 135 height 39
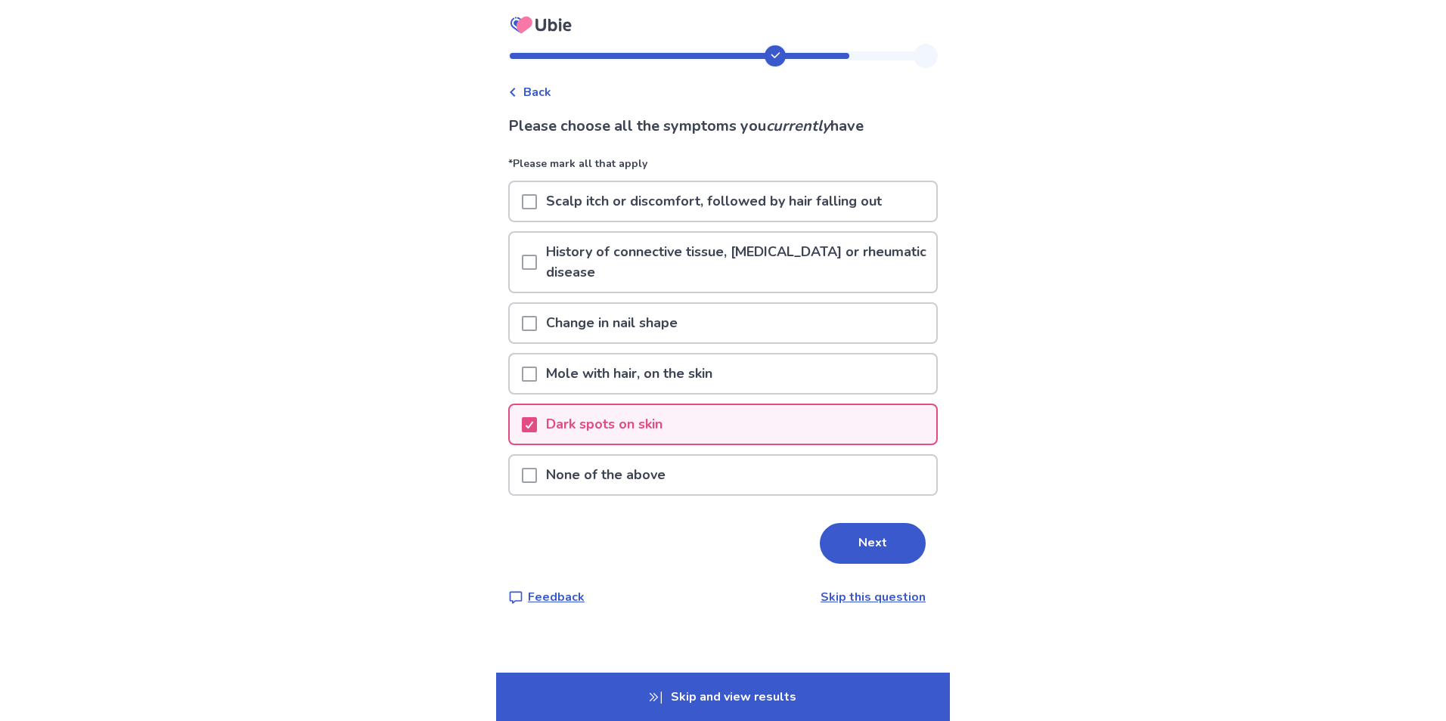
click at [723, 420] on div "Dark spots on skin" at bounding box center [723, 424] width 426 height 39
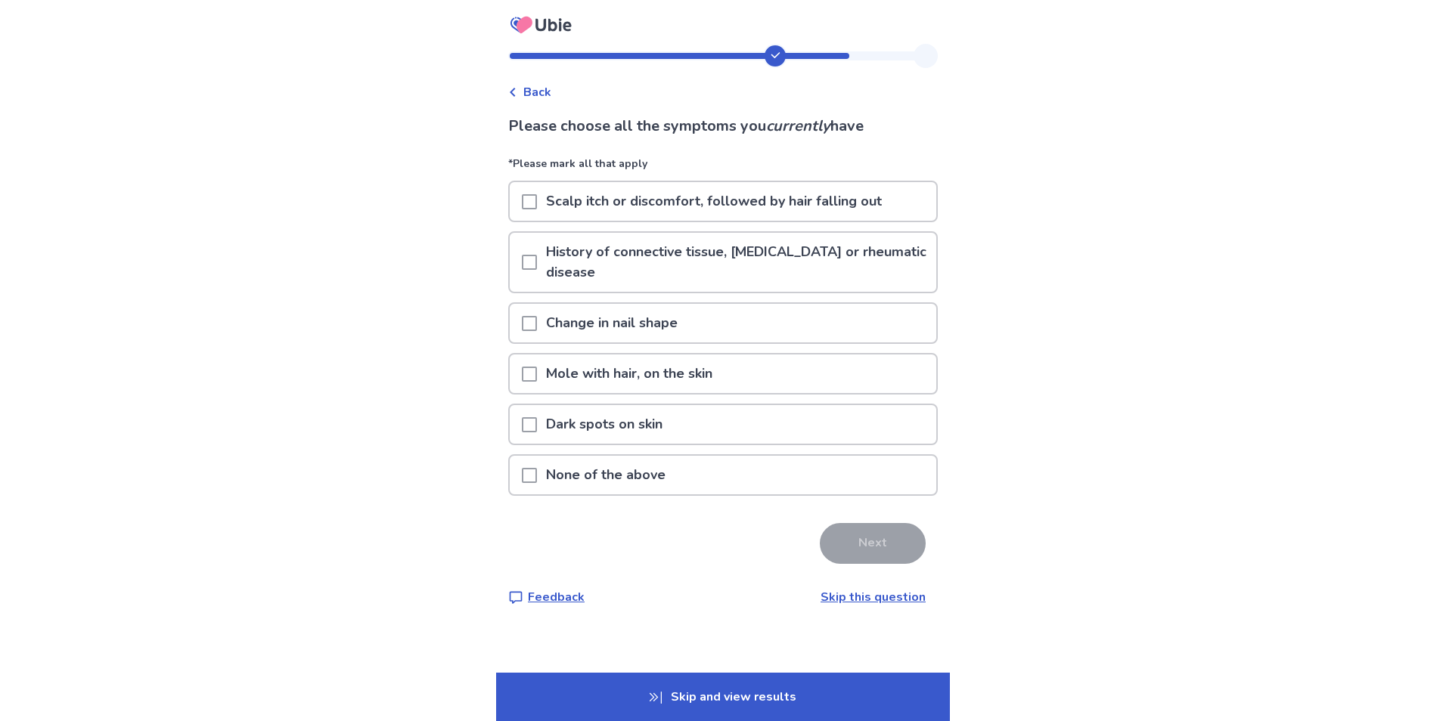
click at [837, 588] on p "Skip this question" at bounding box center [872, 597] width 105 height 18
click at [840, 600] on link "Skip this question" at bounding box center [872, 597] width 105 height 17
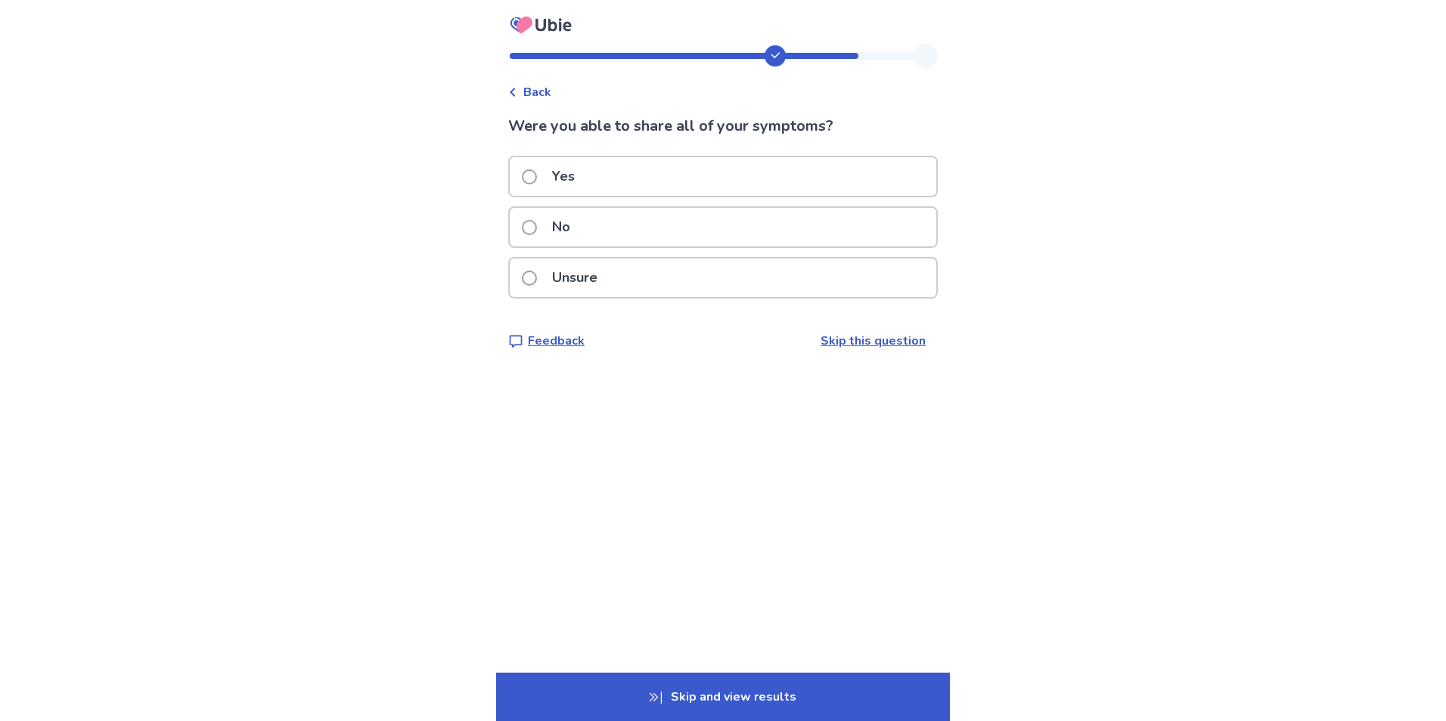
click at [634, 182] on div "Yes" at bounding box center [723, 176] width 426 height 39
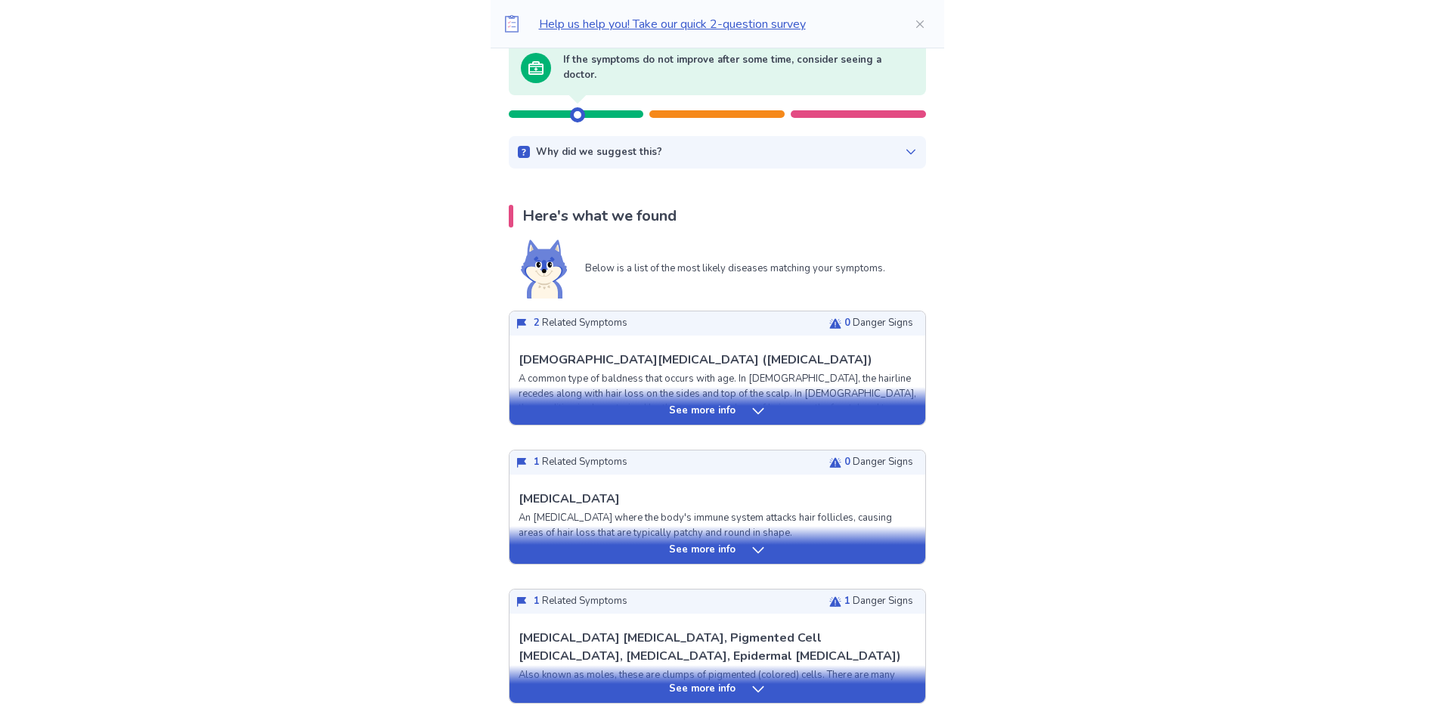
scroll to position [219, 0]
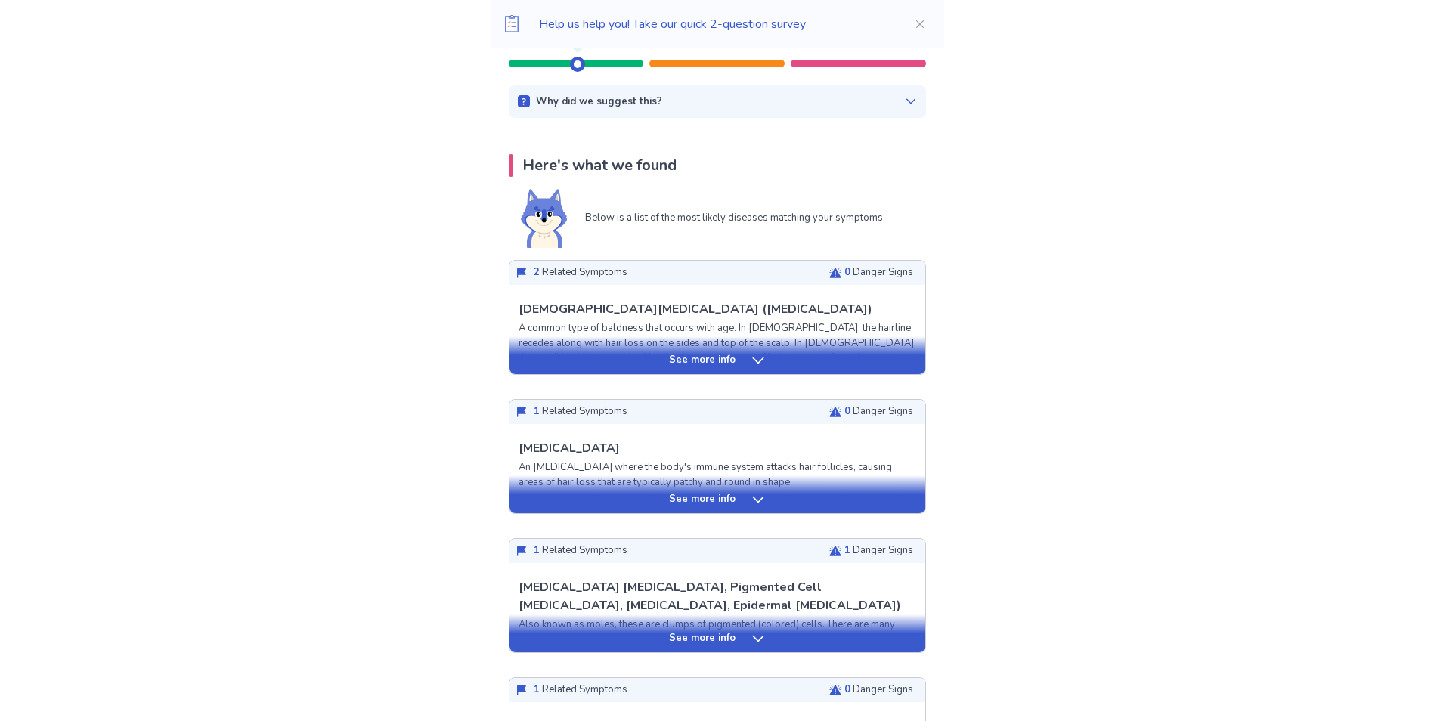
click at [720, 365] on p "See more info" at bounding box center [702, 360] width 67 height 15
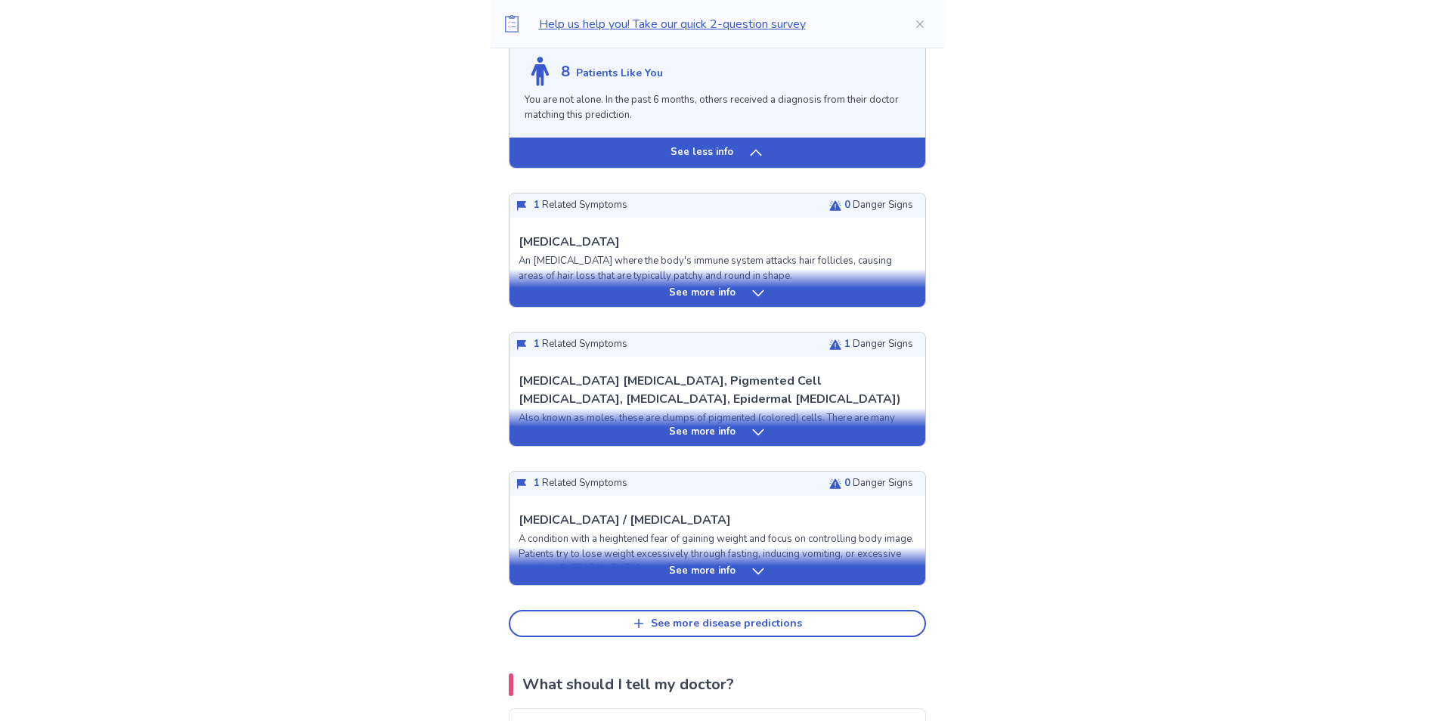
scroll to position [1423, 0]
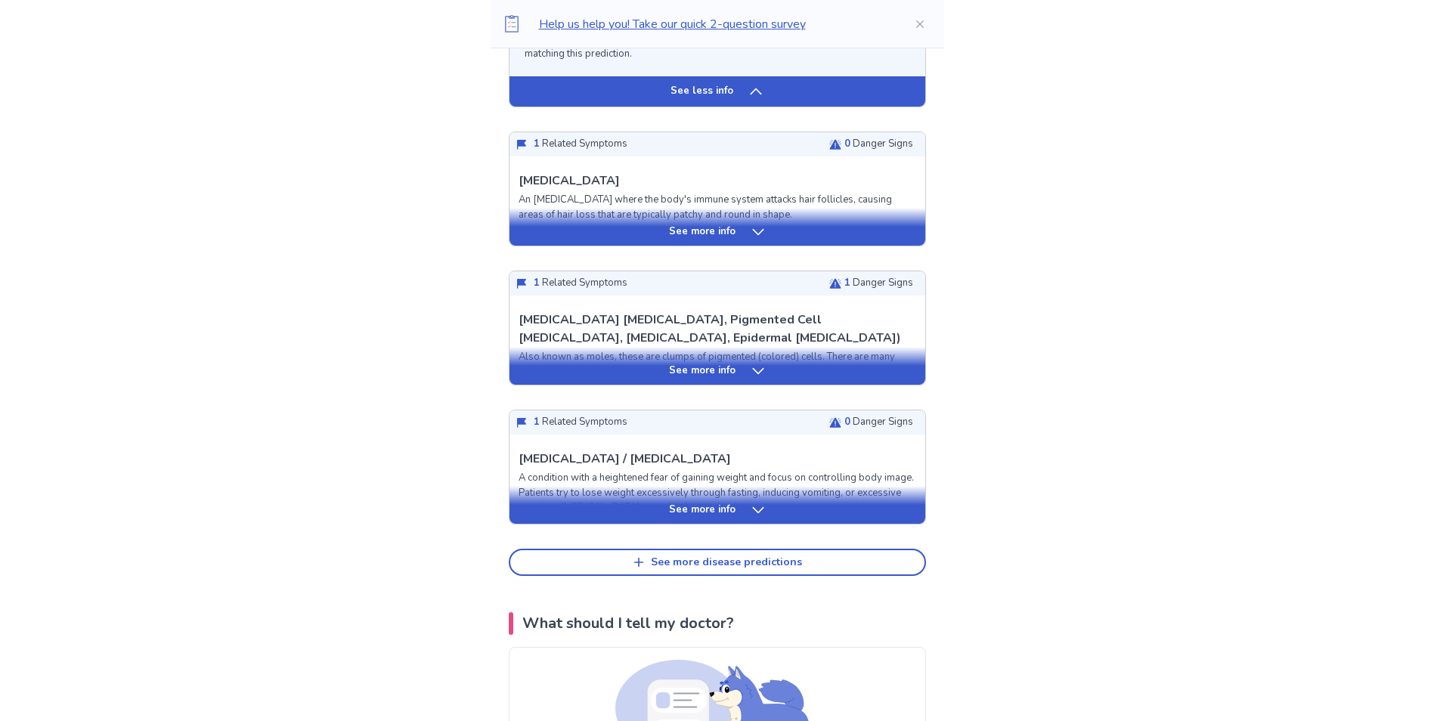
click at [776, 244] on div "See more info" at bounding box center [718, 227] width 416 height 38
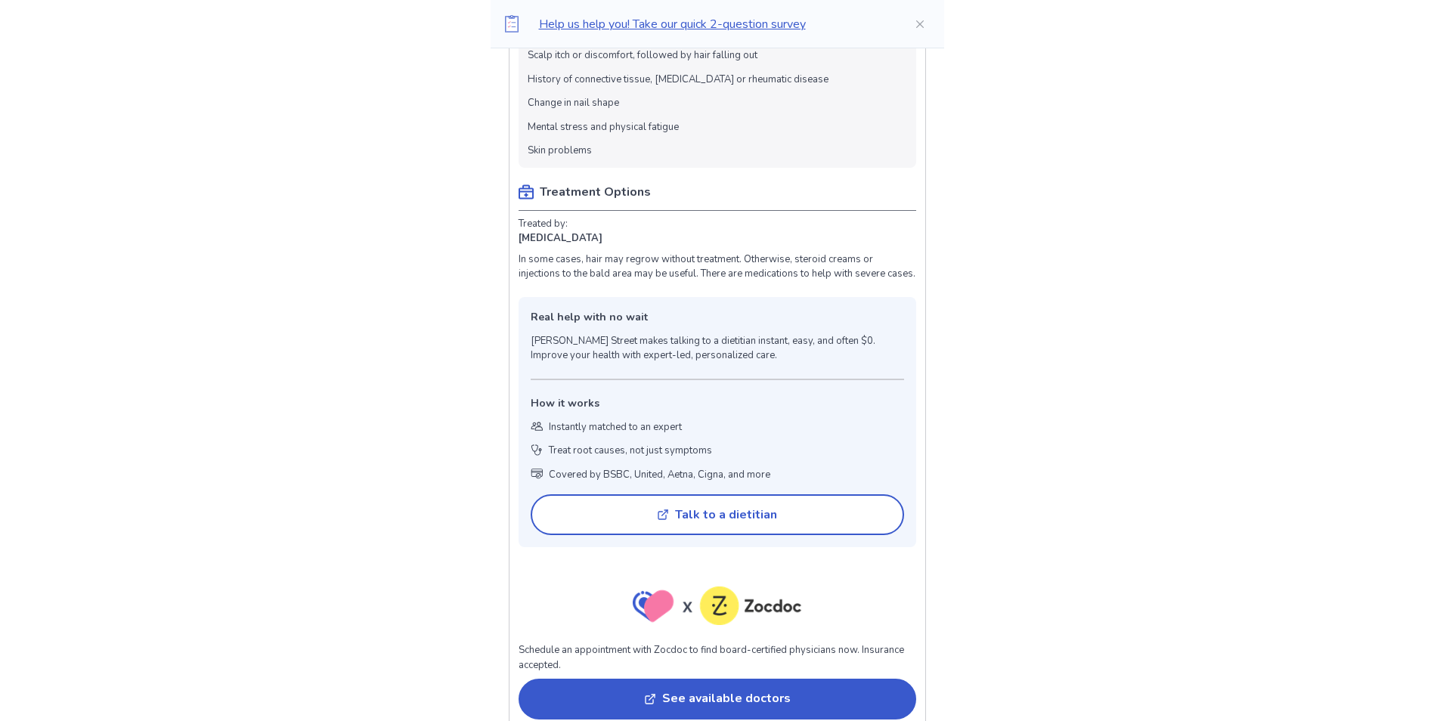
scroll to position [1636, 0]
